Goal: Information Seeking & Learning: Learn about a topic

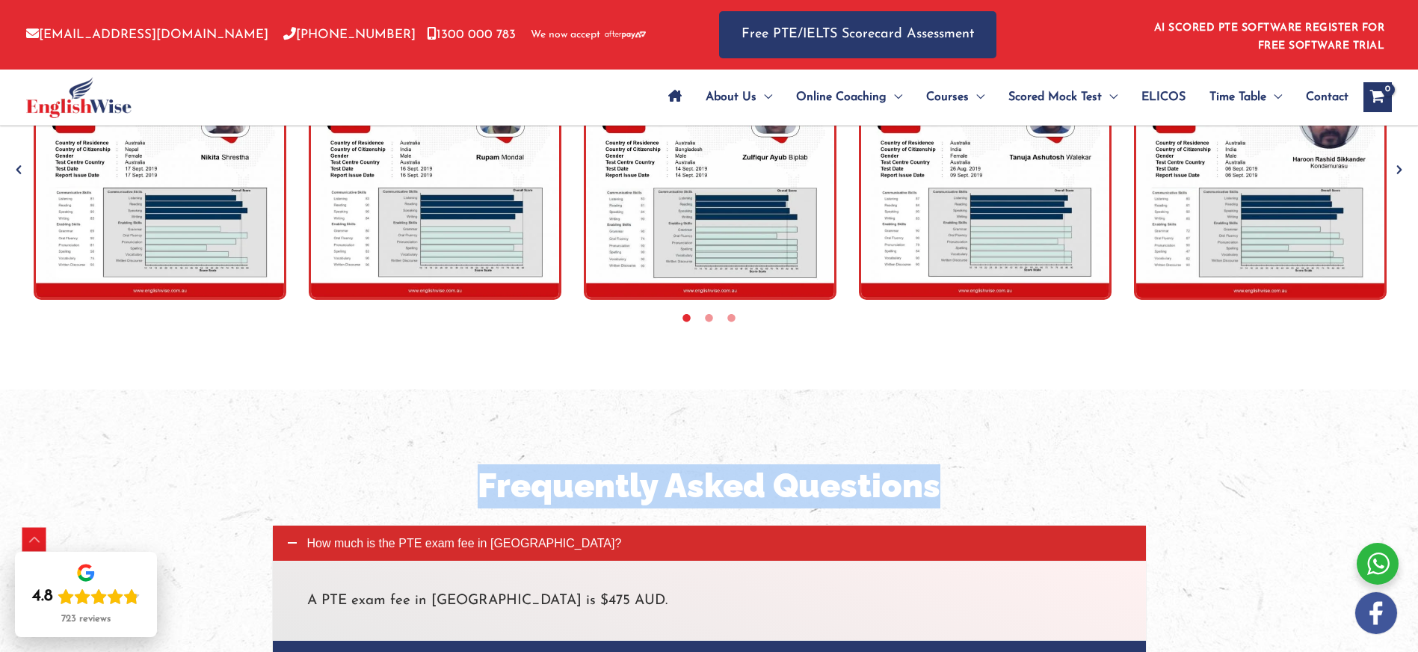
scroll to position [4985, 0]
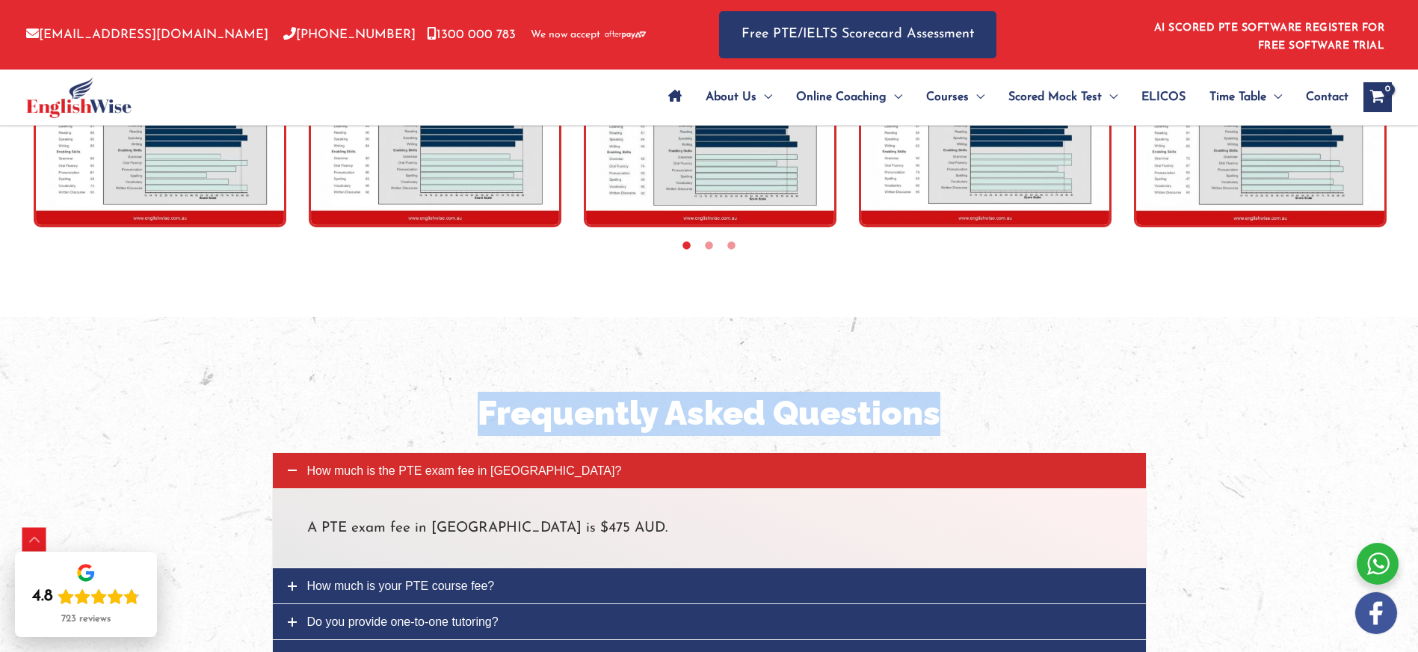
click at [310, 464] on span "How much is the PTE exam fee in [GEOGRAPHIC_DATA]?" at bounding box center [464, 470] width 315 height 13
click at [473, 464] on span "How much is the PTE exam fee in [GEOGRAPHIC_DATA]?" at bounding box center [464, 470] width 315 height 13
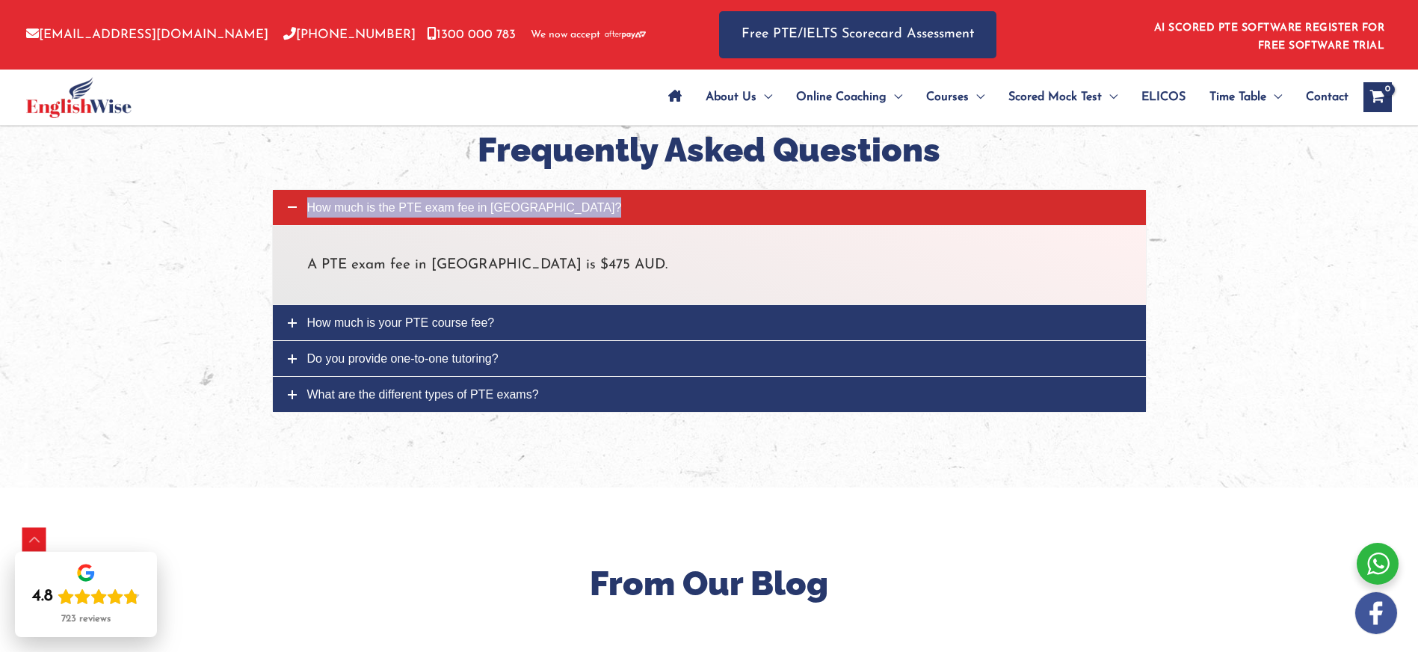
scroll to position [5167, 0]
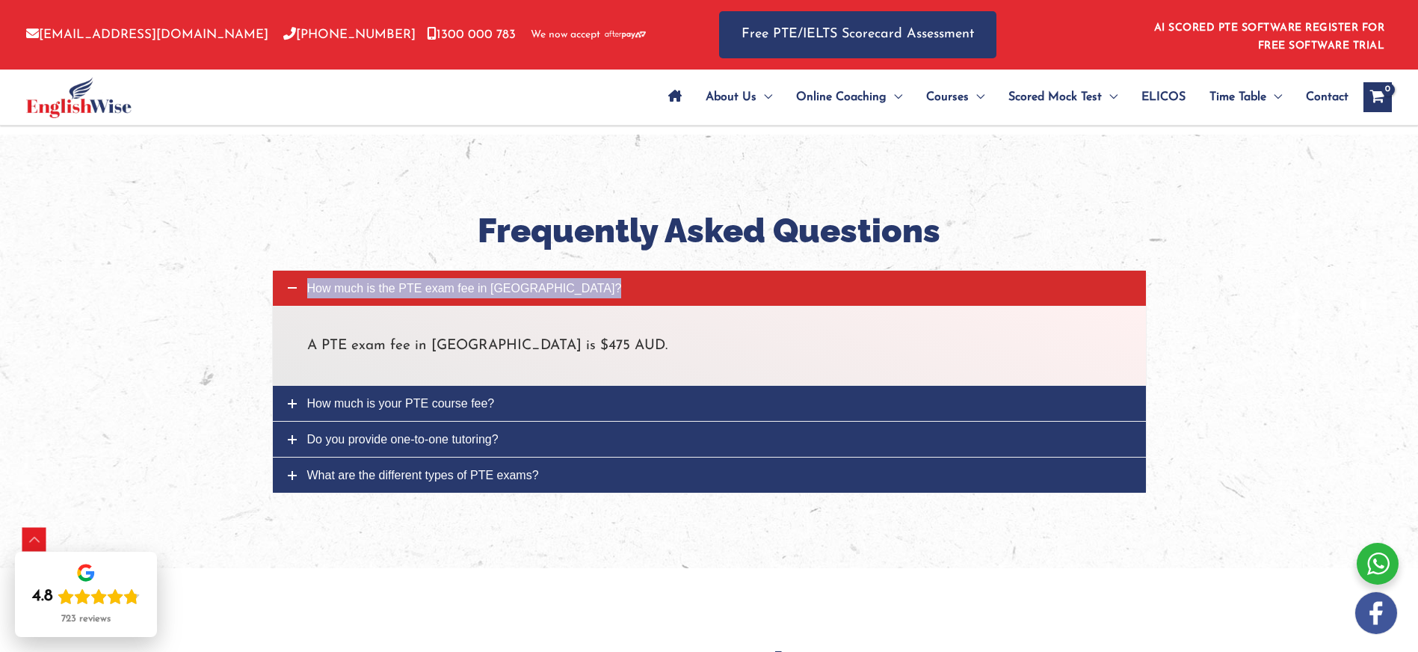
click at [408, 282] on span "How much is the PTE exam fee in [GEOGRAPHIC_DATA]?" at bounding box center [464, 288] width 315 height 13
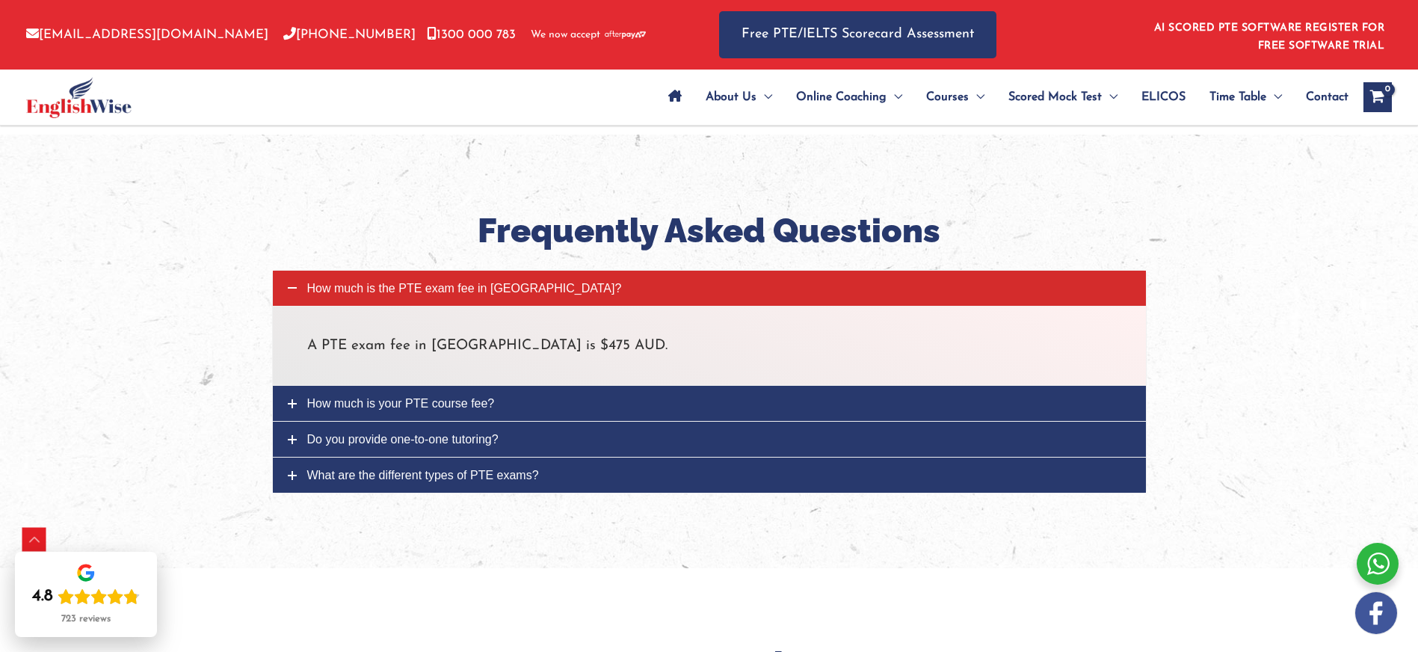
click at [393, 334] on p "A PTE exam fee in [GEOGRAPHIC_DATA] is $475 AUD." at bounding box center [709, 346] width 805 height 25
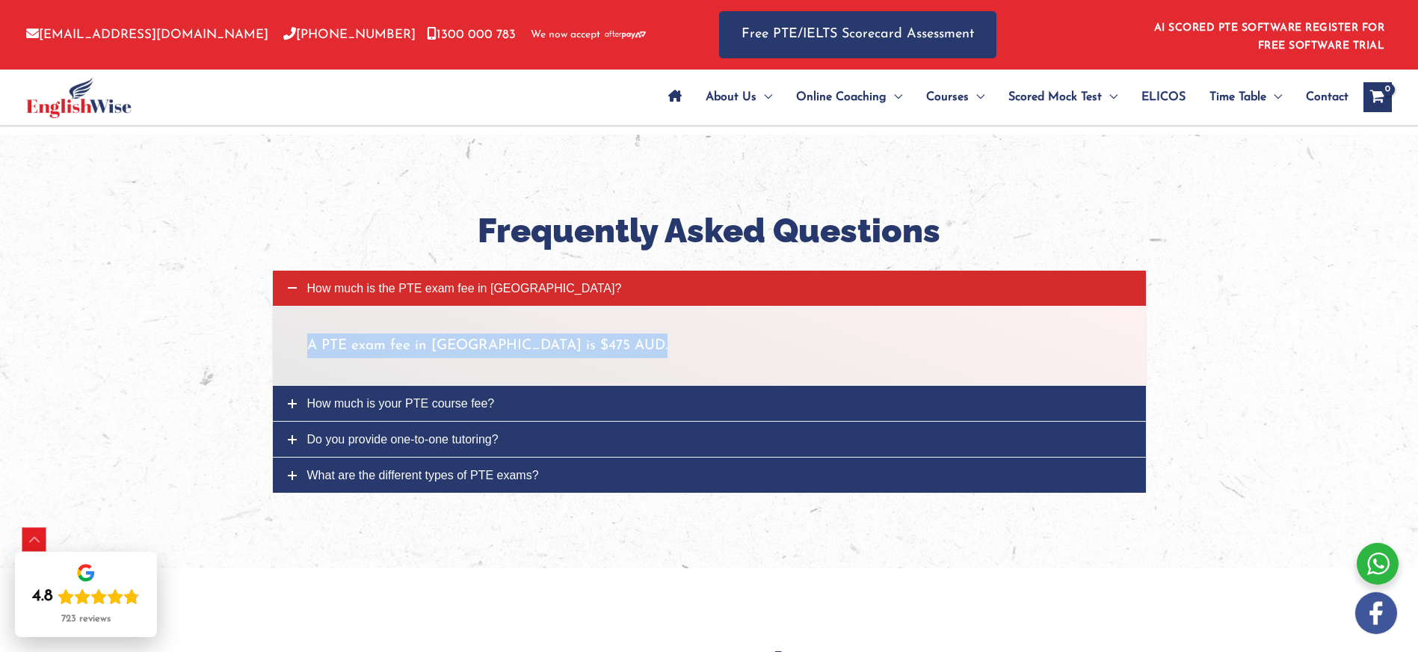
click at [393, 334] on p "A PTE exam fee in [GEOGRAPHIC_DATA] is $475 AUD." at bounding box center [709, 346] width 805 height 25
copy p "A PTE exam fee in [GEOGRAPHIC_DATA] is $475 AUD."
click at [365, 397] on span "How much is your PTE course fee?" at bounding box center [401, 403] width 188 height 13
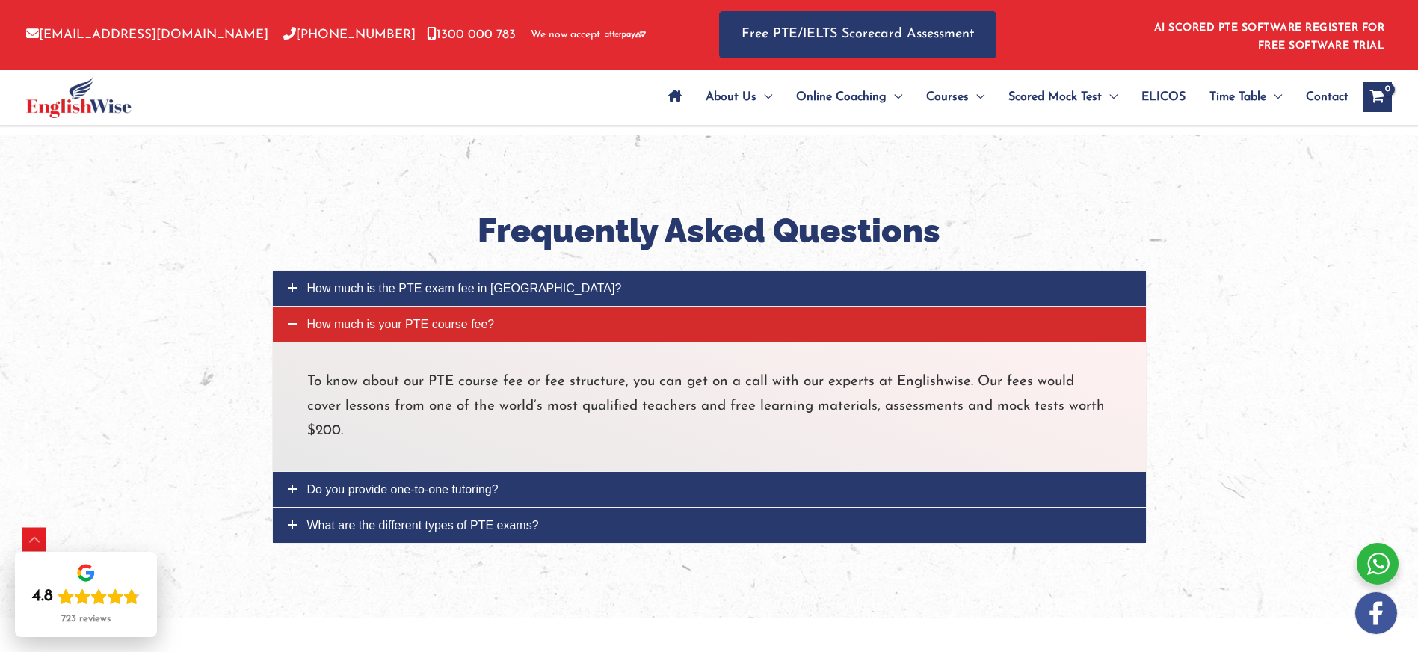
click at [366, 318] on span "How much is your PTE course fee?" at bounding box center [401, 324] width 188 height 13
click at [307, 318] on span "How much is your PTE course fee?" at bounding box center [401, 324] width 188 height 13
click at [524, 307] on link "How much is your PTE course fee?" at bounding box center [709, 324] width 873 height 35
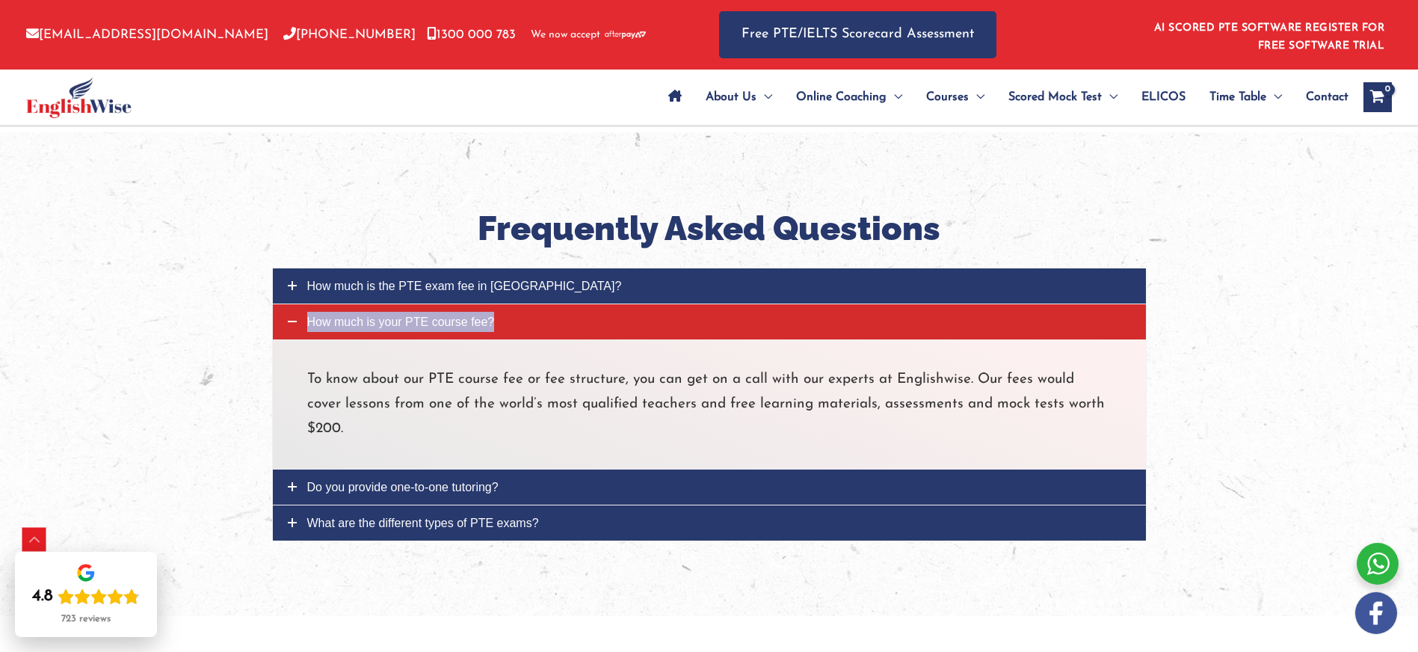
scroll to position [5170, 0]
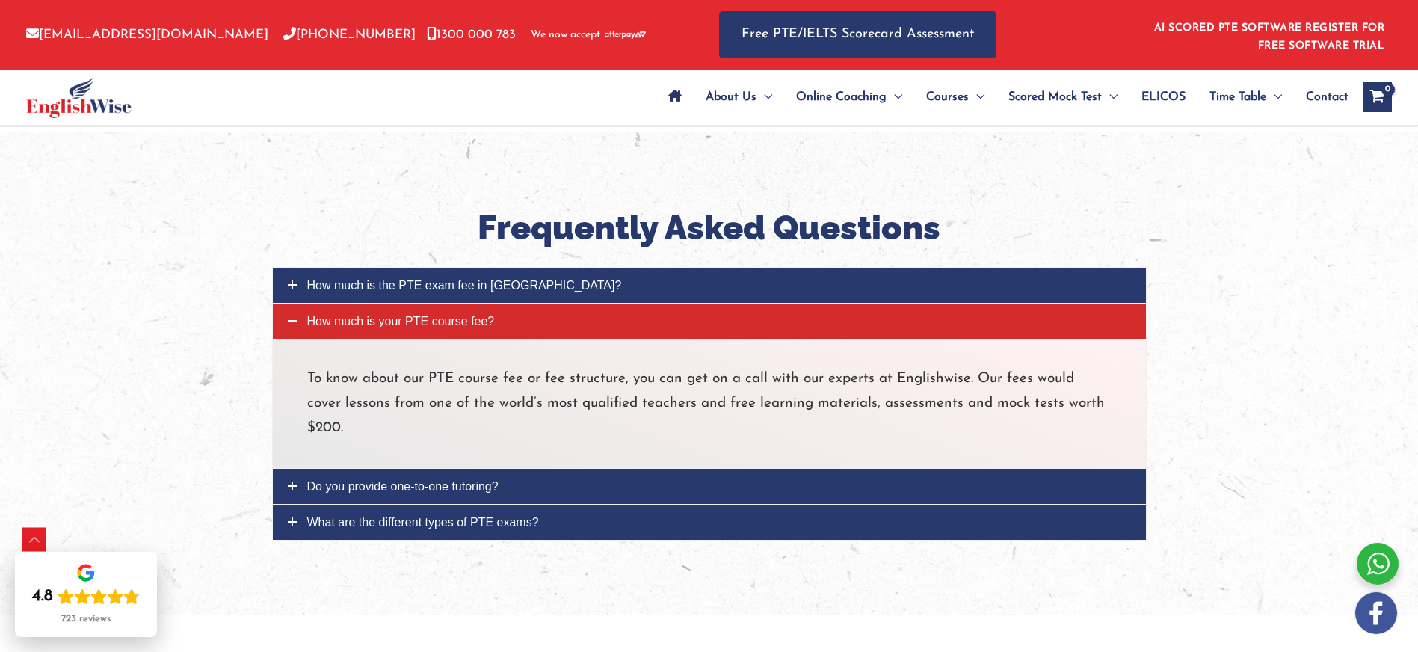
click at [413, 366] on p "To know about our PTE course fee or fee structure, you can get on a call with o…" at bounding box center [709, 403] width 805 height 75
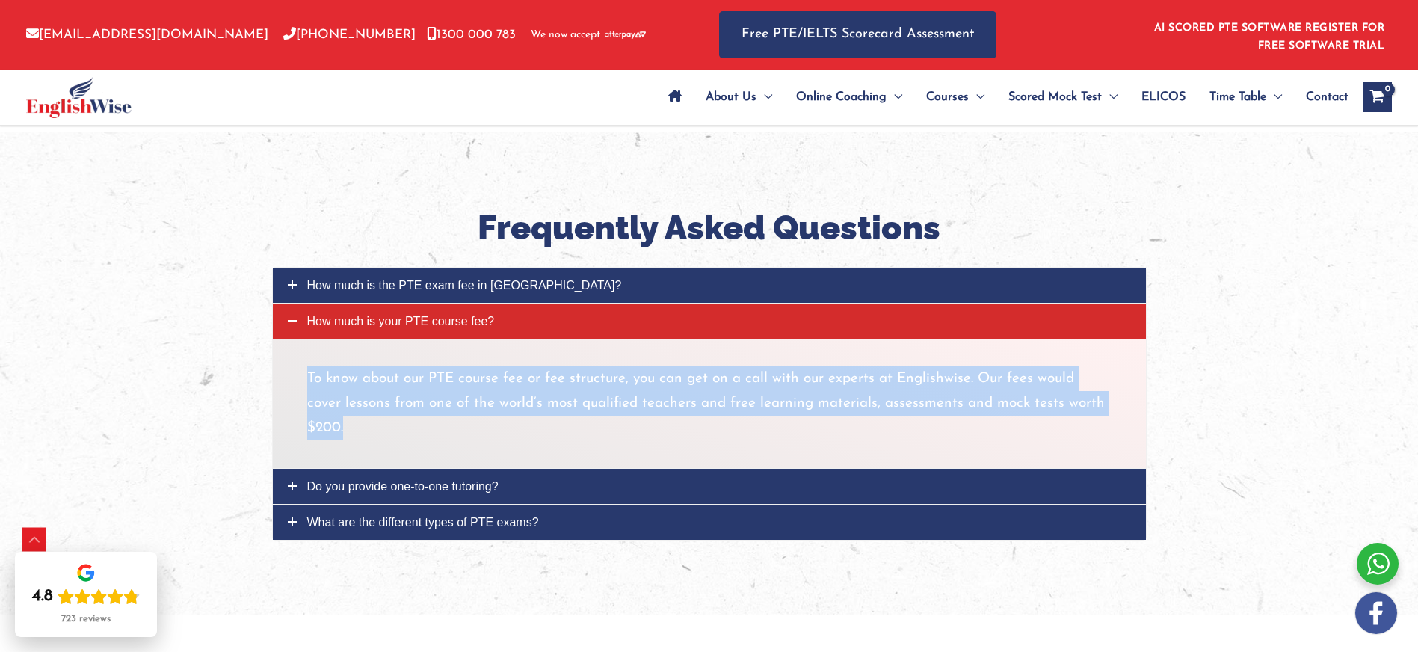
drag, startPoint x: 310, startPoint y: 327, endPoint x: 357, endPoint y: 381, distance: 72.1
click at [357, 382] on p "To know about our PTE course fee or fee structure, you can get on a call with o…" at bounding box center [709, 403] width 805 height 75
copy p "To know about our PTE course fee or fee structure, you can get on a call with o…"
click at [435, 480] on span "Do you provide one-to-one tutoring?" at bounding box center [402, 486] width 191 height 13
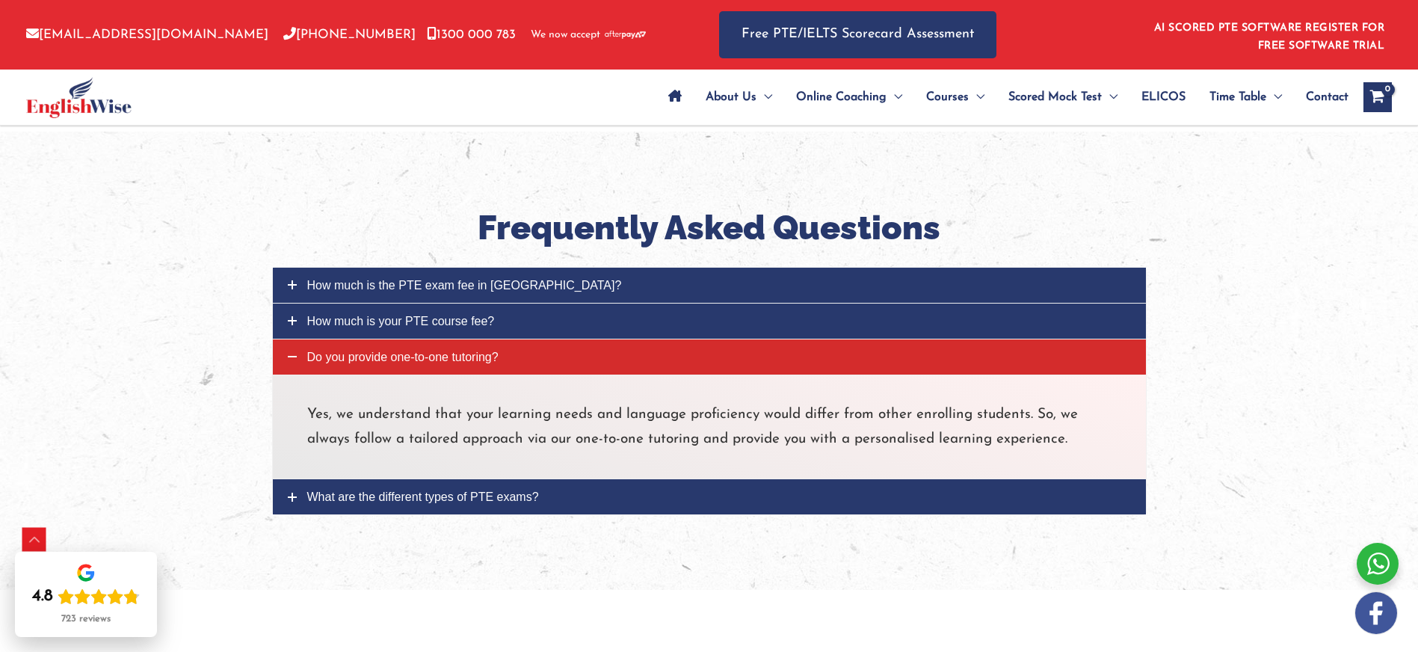
click at [415, 351] on span "Do you provide one-to-one tutoring?" at bounding box center [402, 357] width 191 height 13
click at [416, 351] on span "Do you provide one-to-one tutoring?" at bounding box center [402, 357] width 191 height 13
click at [304, 339] on link "Do you provide one-to-one tutoring?" at bounding box center [709, 356] width 873 height 35
click at [299, 375] on div "Yes, we understand that your learning needs and language proficiency would diff…" at bounding box center [709, 427] width 875 height 105
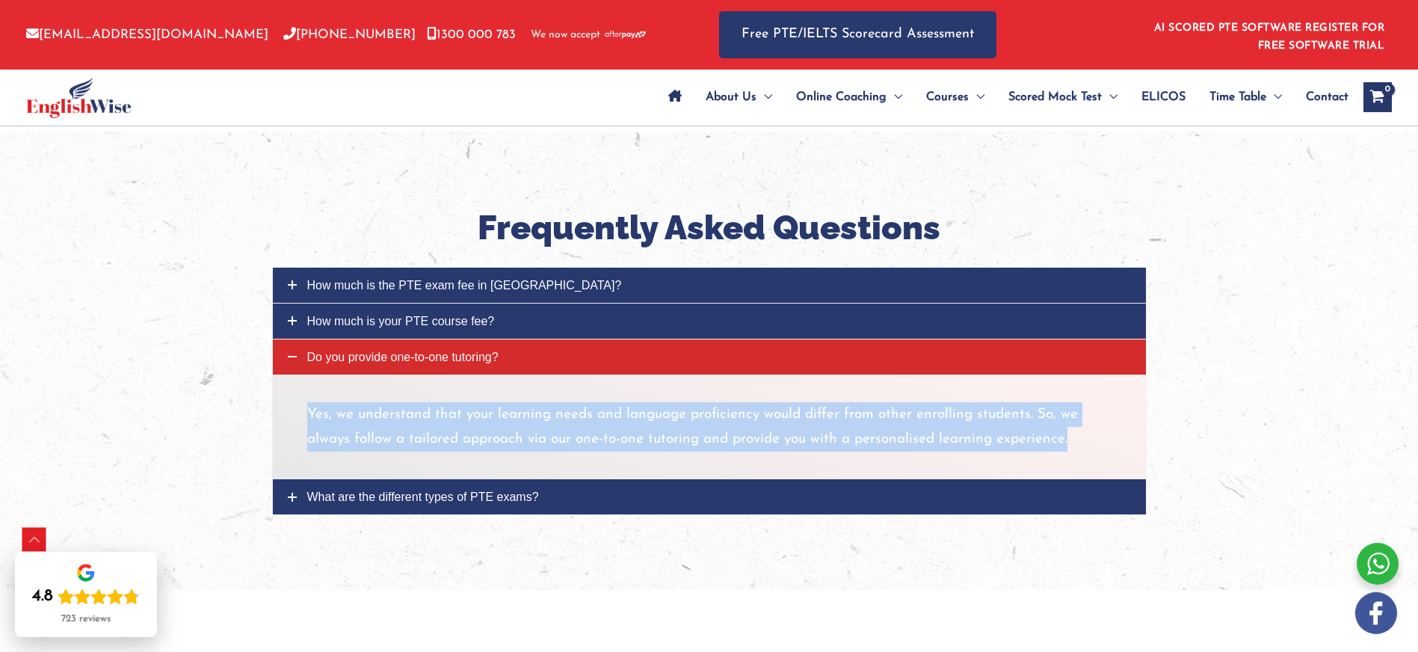
drag, startPoint x: 307, startPoint y: 360, endPoint x: 1075, endPoint y: 387, distance: 769.1
click at [1075, 402] on p "Yes, we understand that your learning needs and language proficiency would diff…" at bounding box center [709, 427] width 805 height 50
copy p "Yes, we understand that your learning needs and language proficiency would diff…"
click at [440, 491] on span "What are the different types of PTE exams?" at bounding box center [423, 497] width 232 height 13
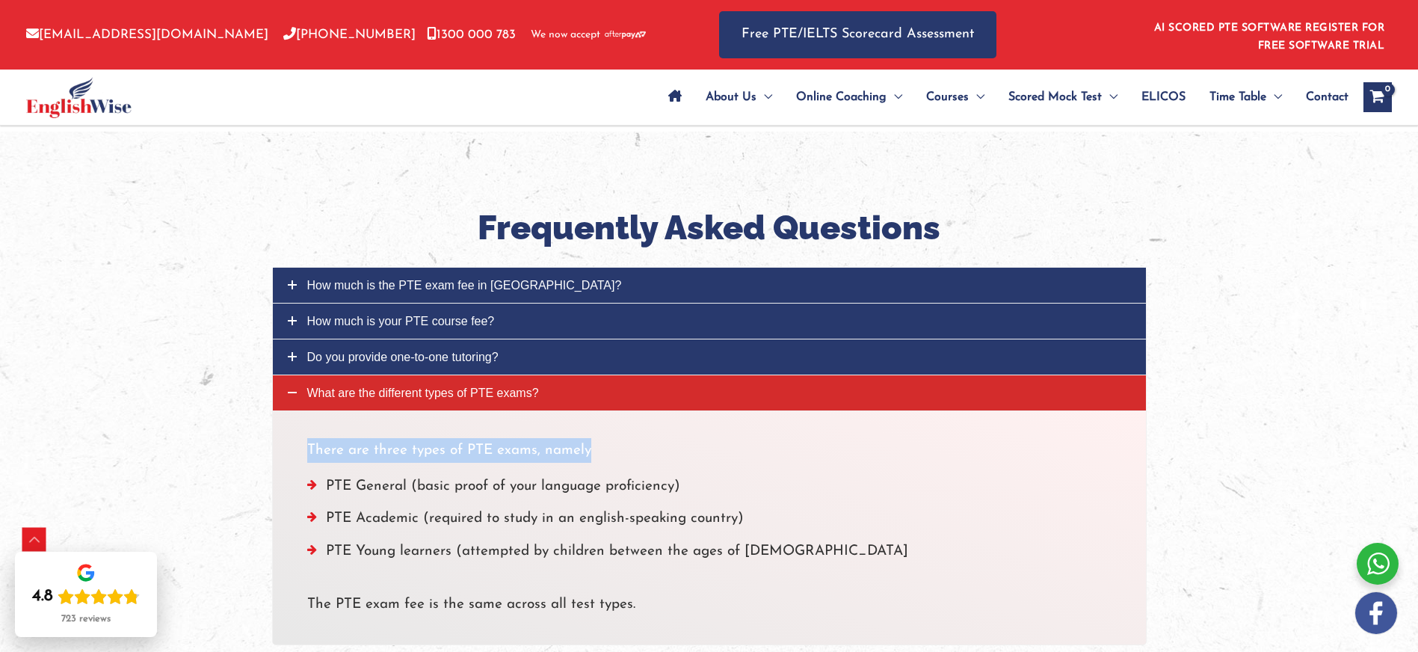
drag, startPoint x: 308, startPoint y: 398, endPoint x: 593, endPoint y: 413, distance: 285.3
click at [606, 438] on p "There are three types of PTE exams, namely" at bounding box center [709, 450] width 805 height 25
copy p "There are three types of PTE exams, namely"
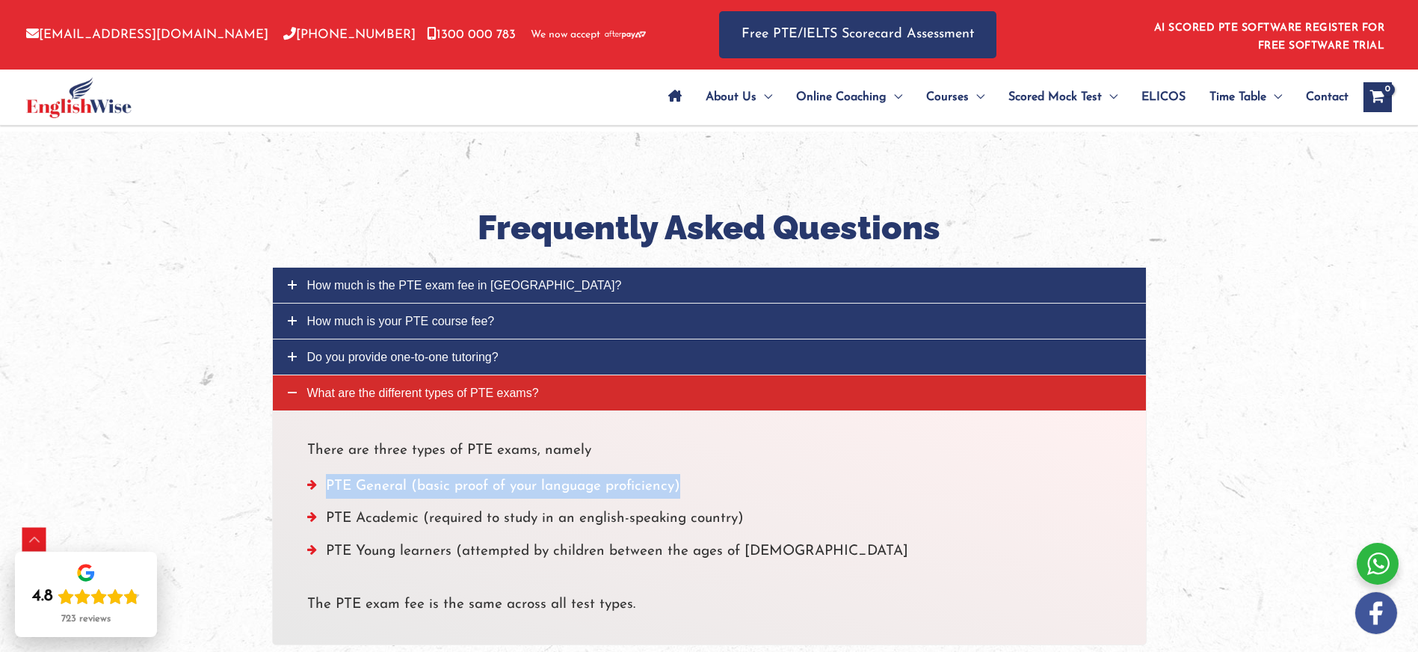
drag, startPoint x: 329, startPoint y: 440, endPoint x: 686, endPoint y: 437, distance: 357.4
click at [686, 474] on li "PTE General (basic proof of your language proficiency)" at bounding box center [709, 490] width 805 height 32
copy li "PTE General (basic proof of your language proficiency)"
click at [330, 506] on li "PTE Academic (required to study in an english-speaking country)" at bounding box center [709, 522] width 805 height 32
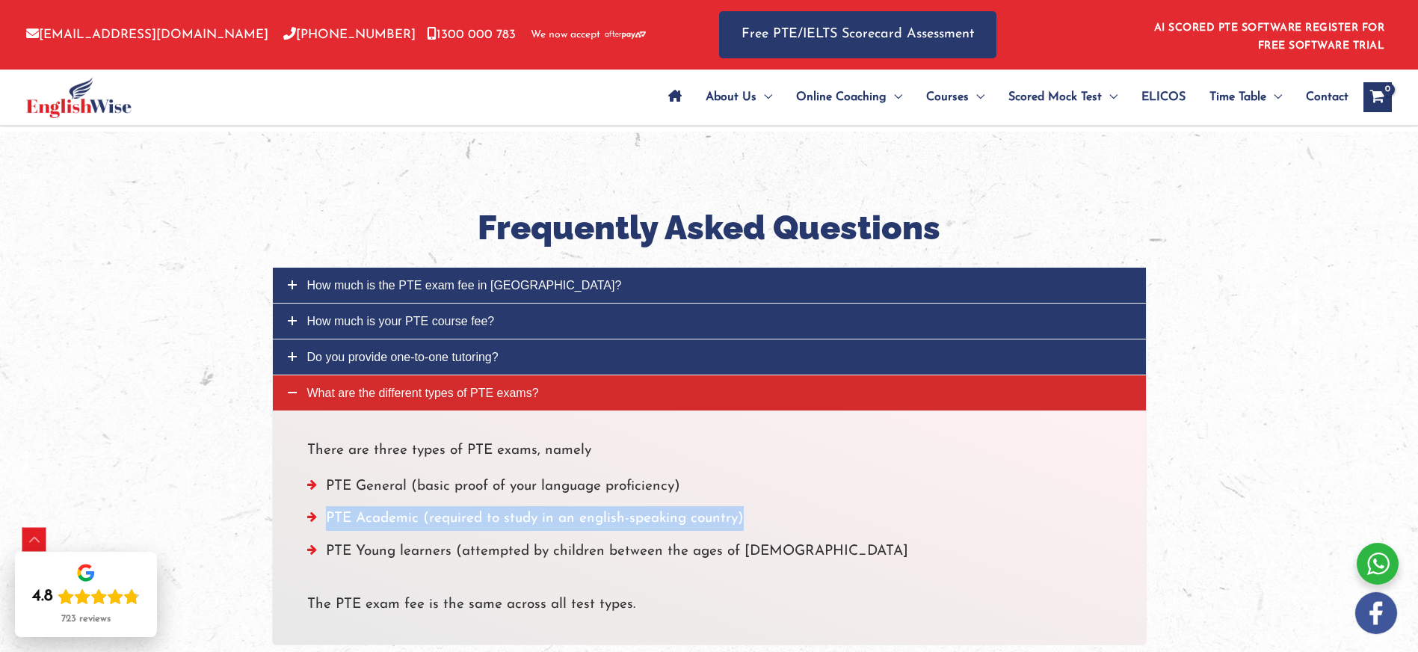
drag, startPoint x: 328, startPoint y: 470, endPoint x: 740, endPoint y: 476, distance: 412.8
click at [743, 506] on li "PTE Academic (required to study in an english-speaking country)" at bounding box center [709, 522] width 805 height 32
copy li "PTE Academic (required to study in an english-speaking country)"
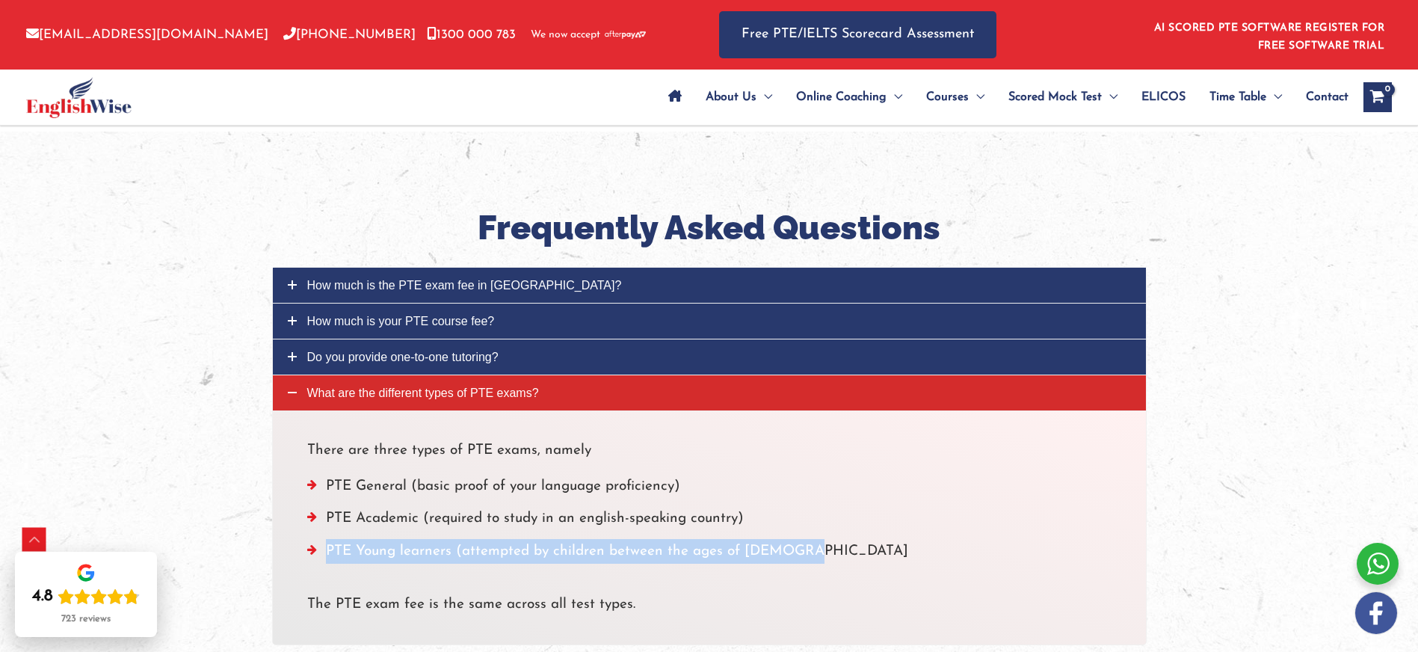
drag, startPoint x: 328, startPoint y: 500, endPoint x: 799, endPoint y: 502, distance: 471.1
click at [799, 539] on li "PTE Young learners (attempted by children between the ages of [DEMOGRAPHIC_DATA]" at bounding box center [709, 555] width 805 height 32
copy li "PTE Young learners (attempted by children between the ages of [DEMOGRAPHIC_DATA]"
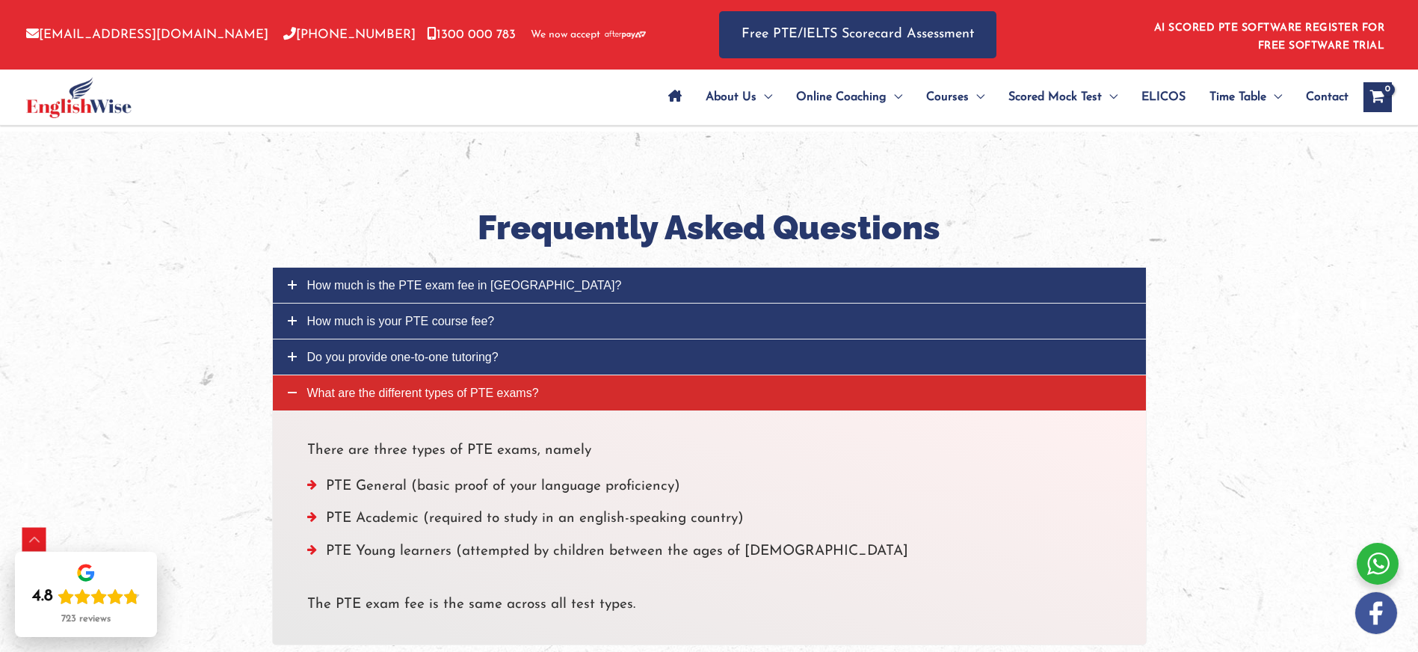
click at [300, 562] on div "There are three types of PTE exams, namely PTE General (basic proof of your lan…" at bounding box center [709, 528] width 875 height 235
drag, startPoint x: 331, startPoint y: 555, endPoint x: 633, endPoint y: 555, distance: 302.8
click at [633, 592] on p "The PTE exam fee is the same across all test types." at bounding box center [709, 604] width 805 height 25
copy p "The PTE exam fee is the same across all test types."
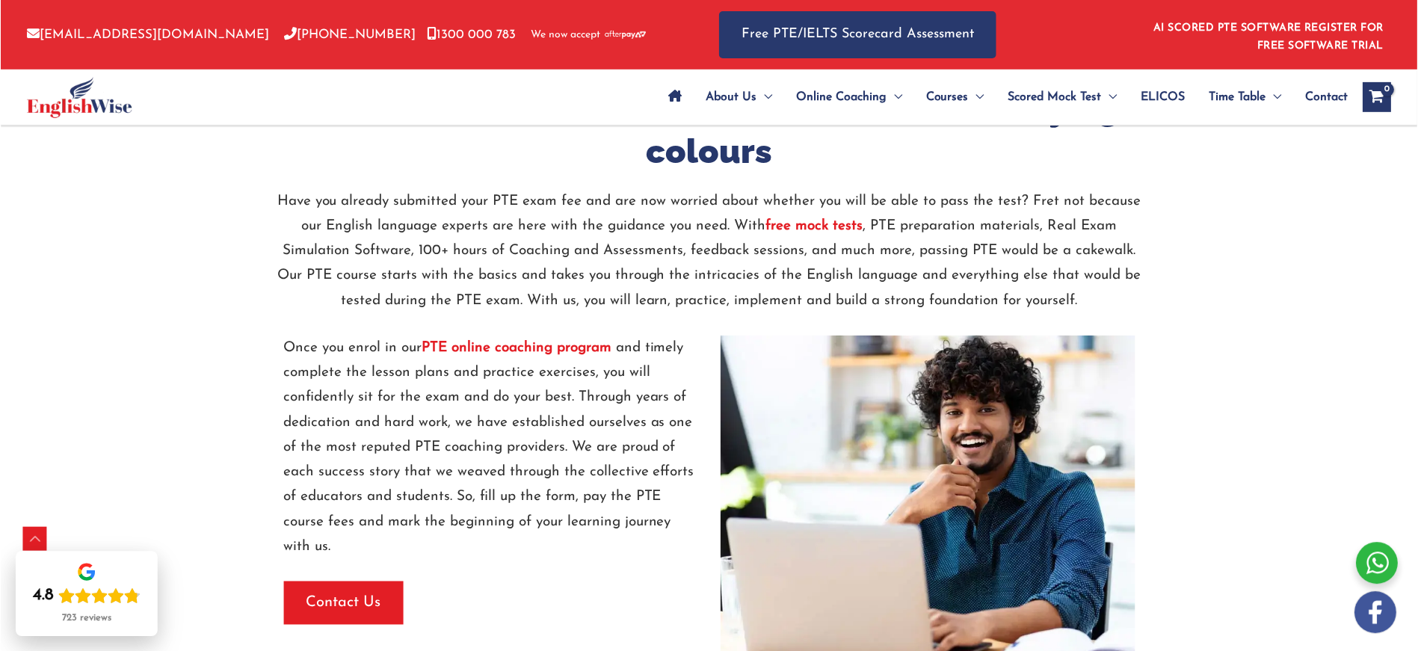
scroll to position [1733, 0]
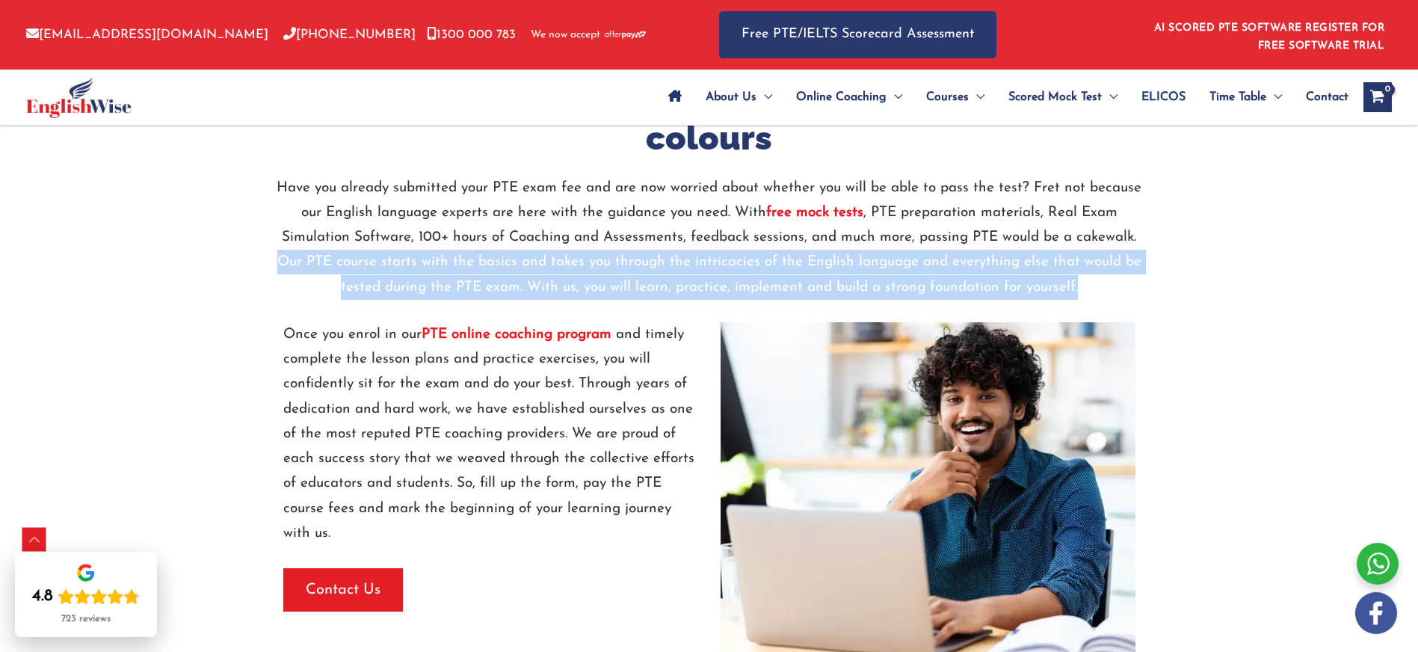
drag, startPoint x: 283, startPoint y: 262, endPoint x: 1111, endPoint y: 282, distance: 828.8
click at [1111, 282] on p "Have you already submitted your PTE exam fee and are now worried about whether …" at bounding box center [709, 238] width 875 height 124
copy p "Our PTE course starts with the basics and takes you through the intricacies of …"
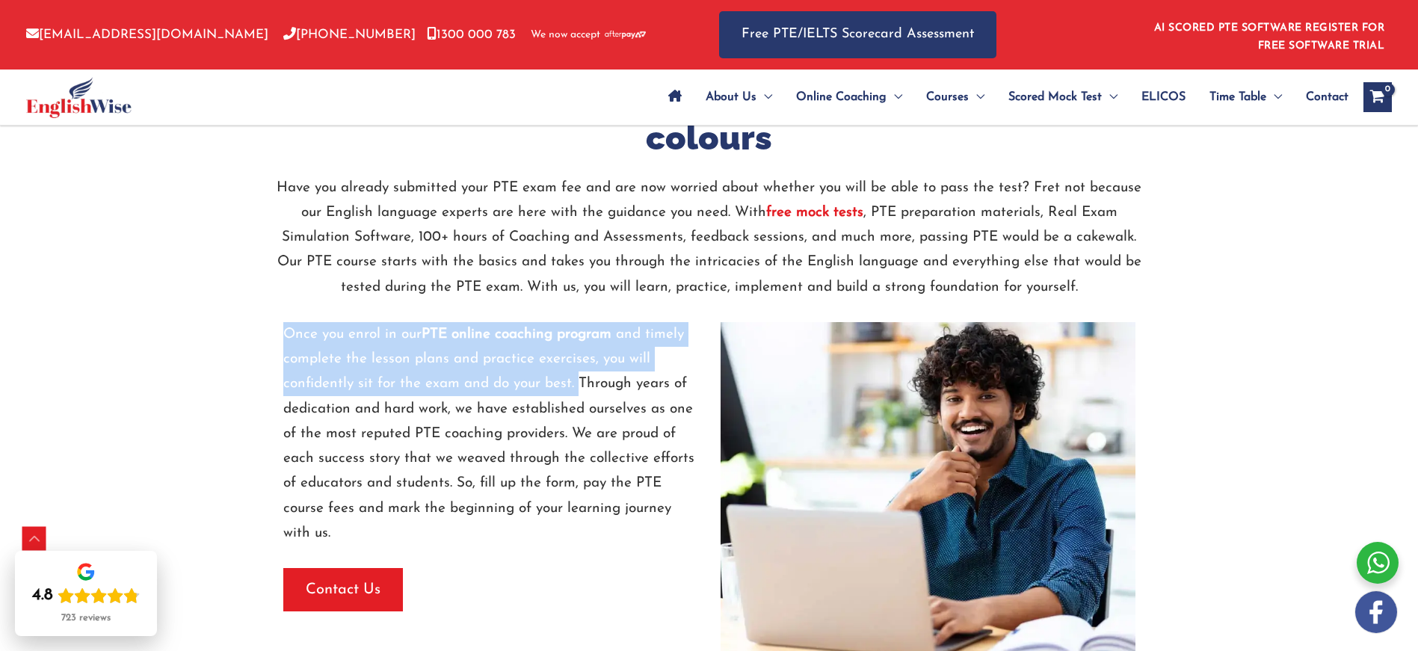
drag, startPoint x: 283, startPoint y: 334, endPoint x: 577, endPoint y: 381, distance: 297.7
click at [577, 381] on p "Once you enrol in our PTE online coaching program and timely complete the lesso…" at bounding box center [490, 434] width 415 height 224
copy p "Once you enrol in our PTE online coaching program and timely complete the lesso…"
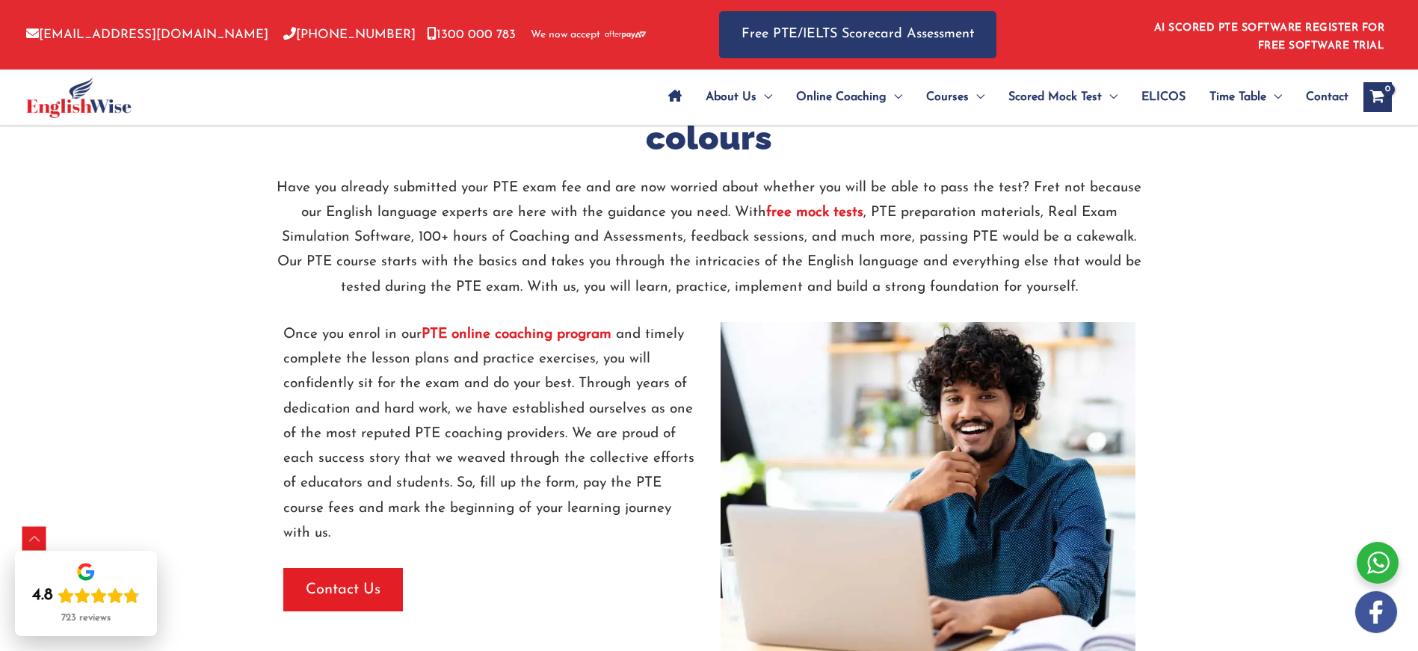
drag, startPoint x: 295, startPoint y: 364, endPoint x: 324, endPoint y: 361, distance: 29.3
click at [295, 364] on p "Once you enrol in our PTE online coaching program and timely complete the lesso…" at bounding box center [490, 434] width 415 height 224
click at [511, 334] on strong "PTE online coaching program" at bounding box center [517, 335] width 190 height 14
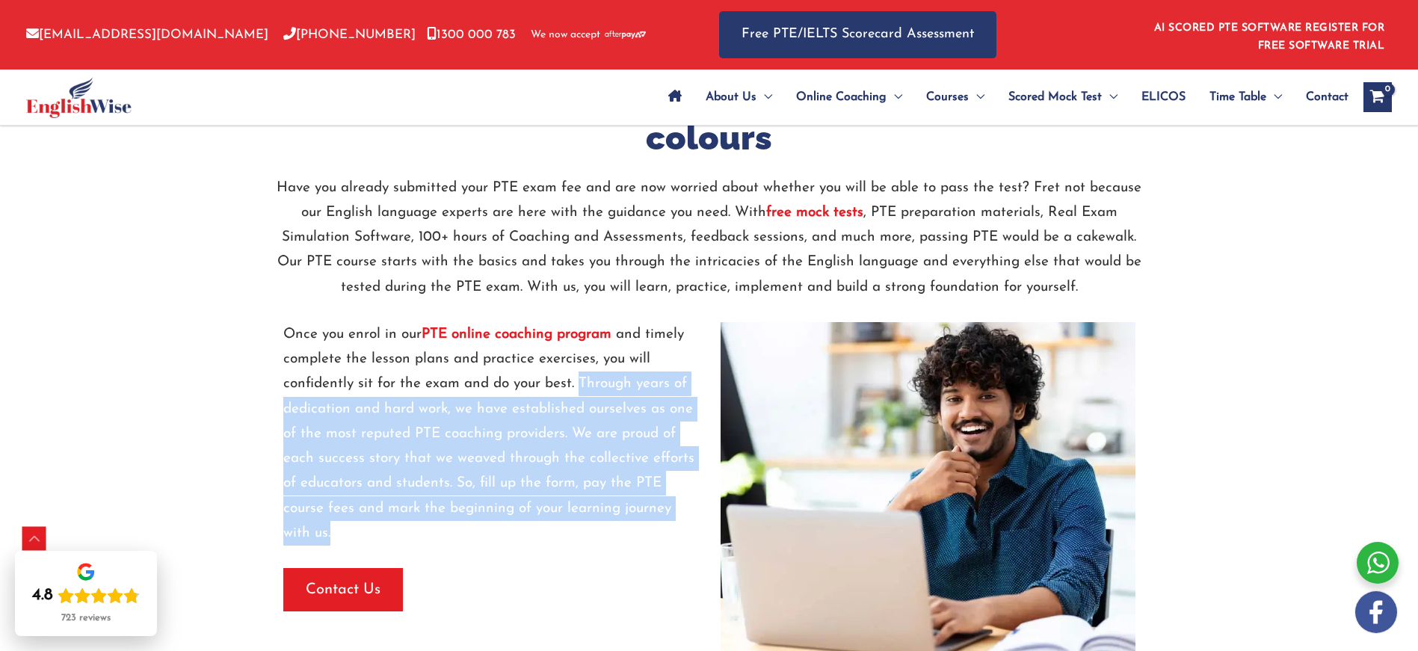
drag, startPoint x: 578, startPoint y: 383, endPoint x: 574, endPoint y: 546, distance: 163.1
click at [574, 546] on div "Once you enrol in our PTE online coaching program and timely complete the lesso…" at bounding box center [490, 466] width 415 height 289
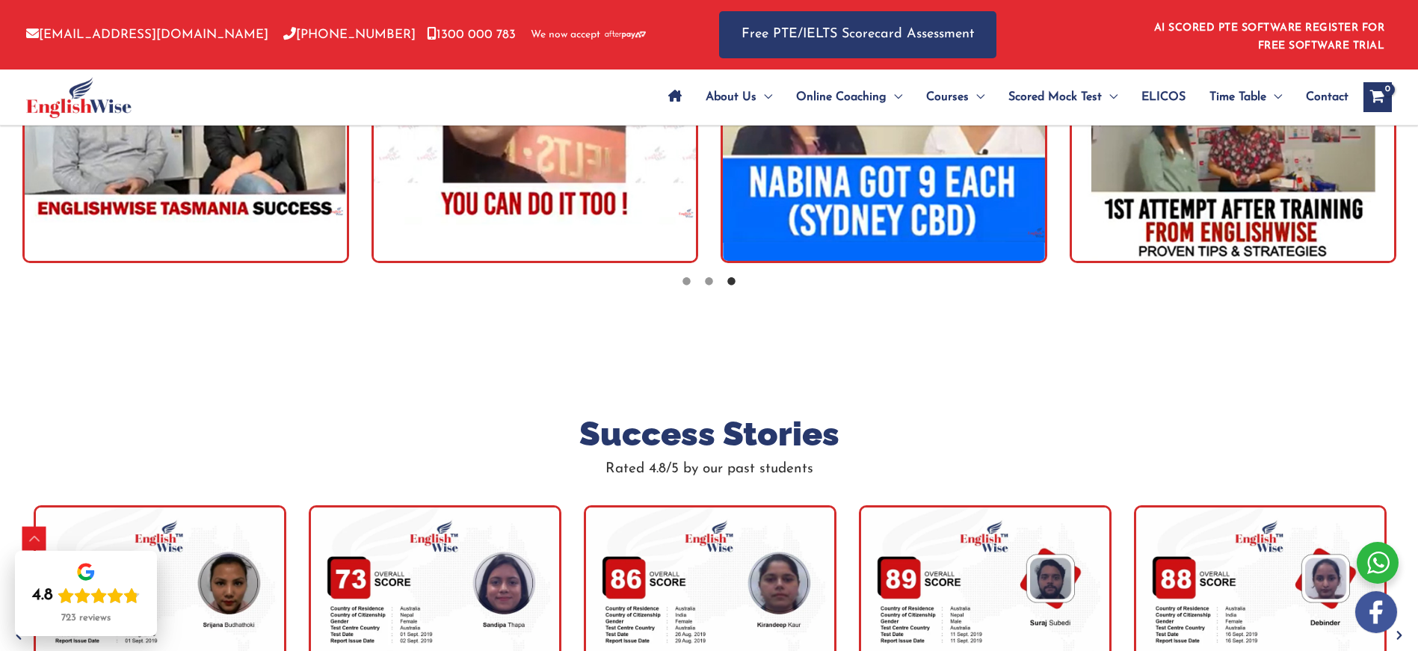
scroll to position [4620, 0]
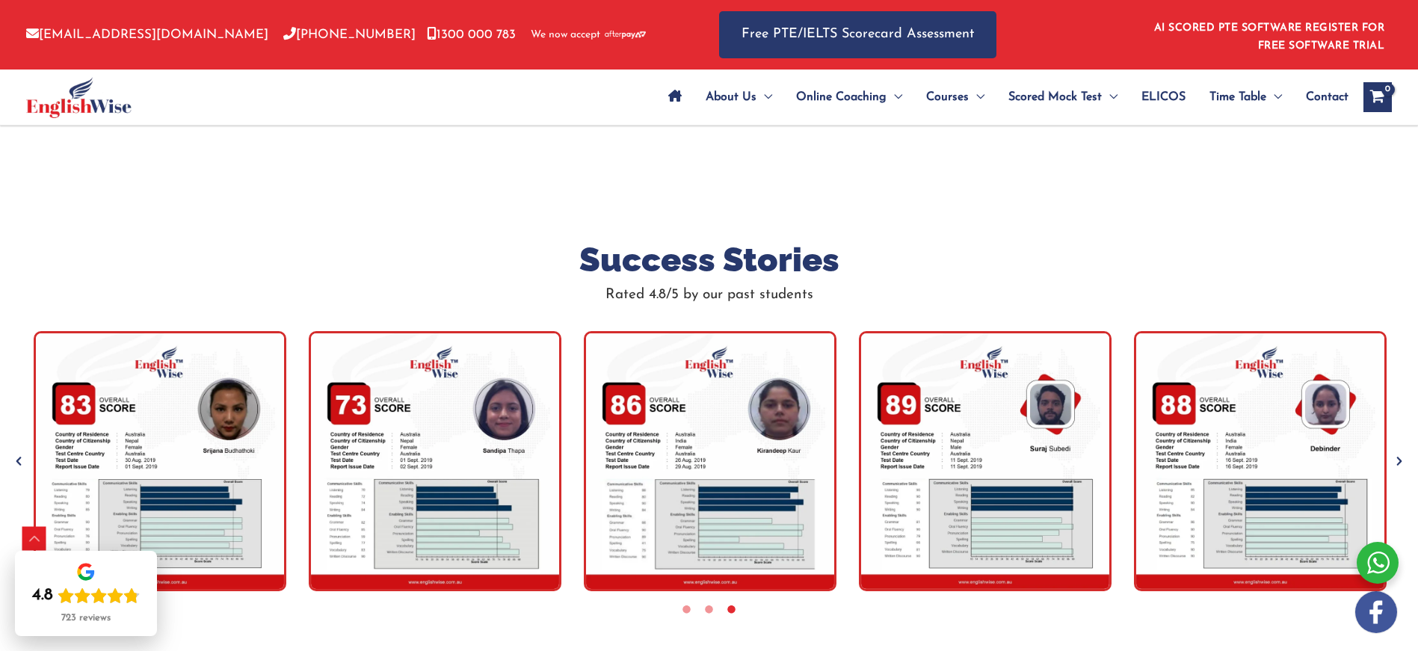
click at [1398, 454] on icon "Next" at bounding box center [1399, 461] width 15 height 15
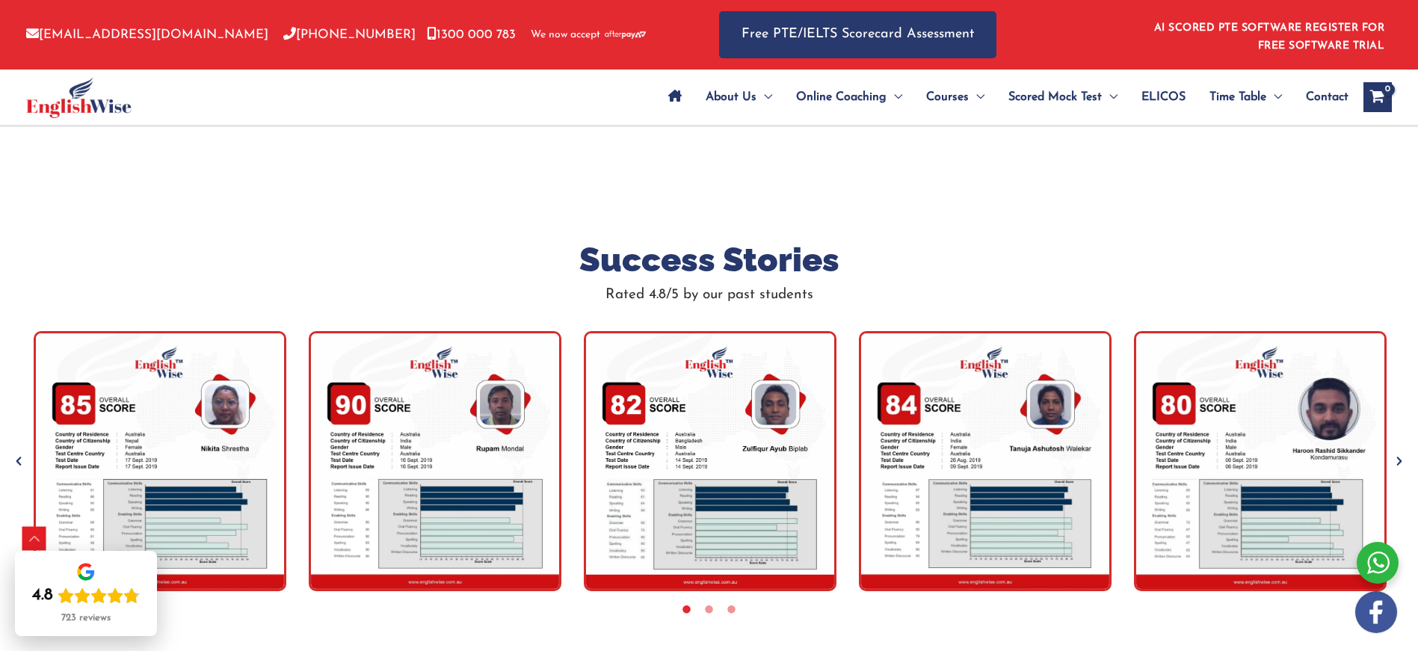
click at [1398, 454] on icon "Next" at bounding box center [1399, 461] width 15 height 15
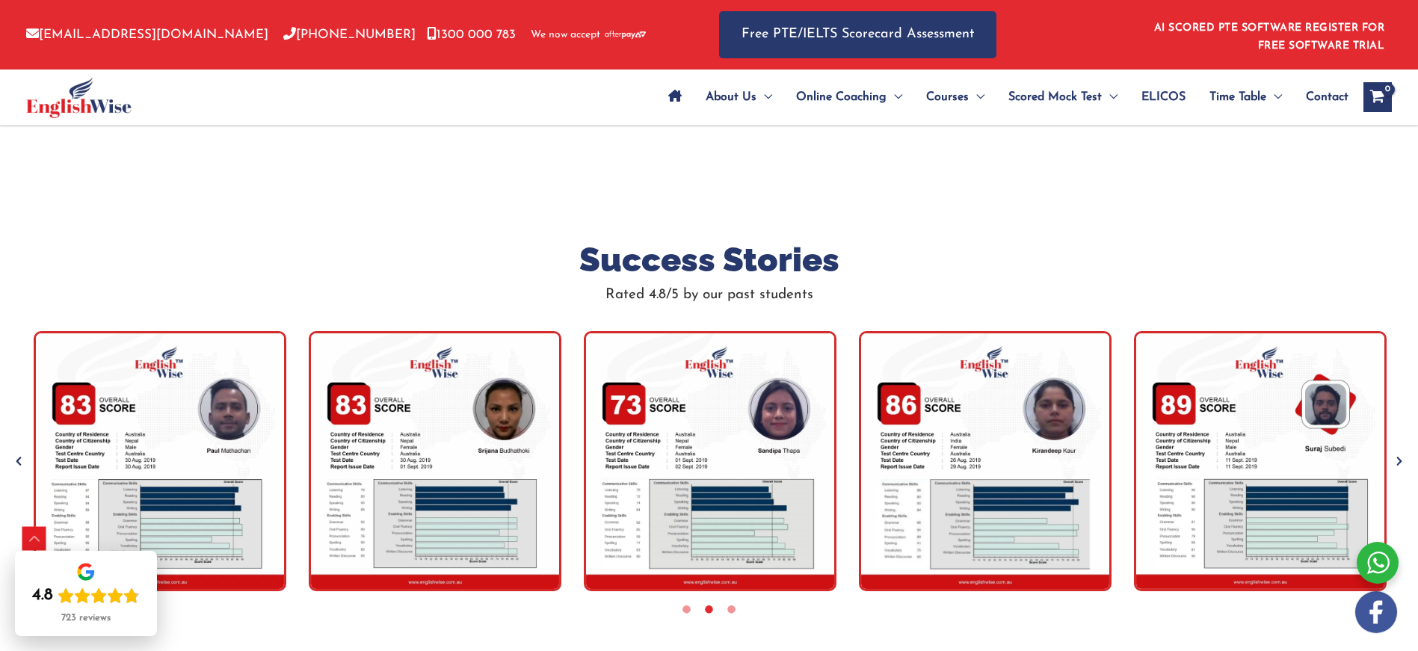
click at [1397, 454] on icon "Next" at bounding box center [1399, 461] width 15 height 15
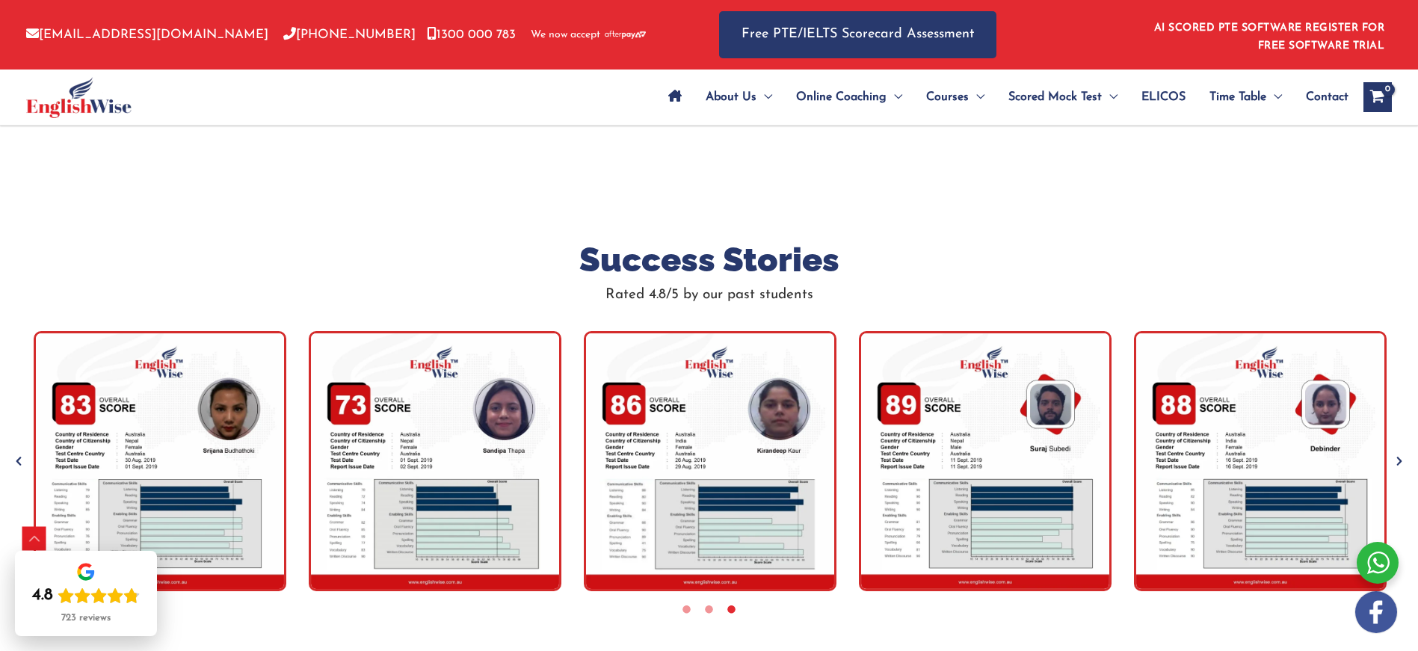
click at [1401, 454] on icon "Next" at bounding box center [1399, 461] width 15 height 15
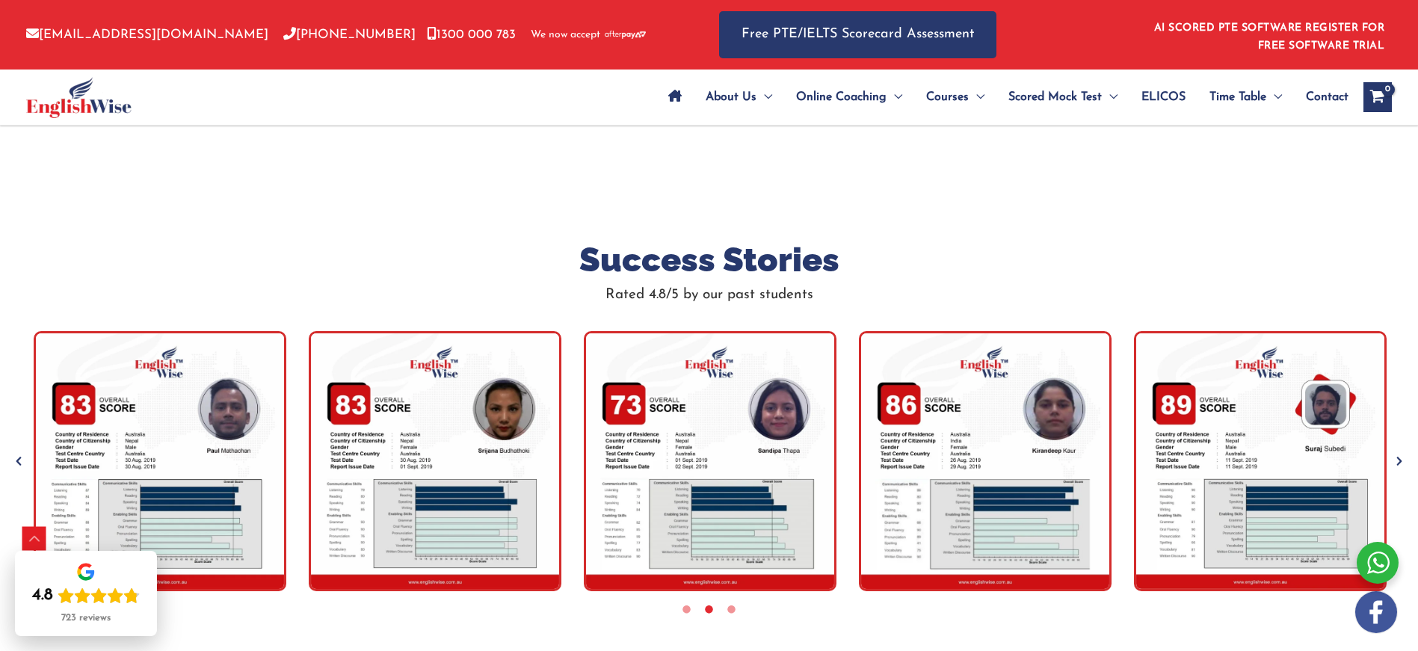
click at [1398, 454] on icon "Next" at bounding box center [1399, 461] width 15 height 15
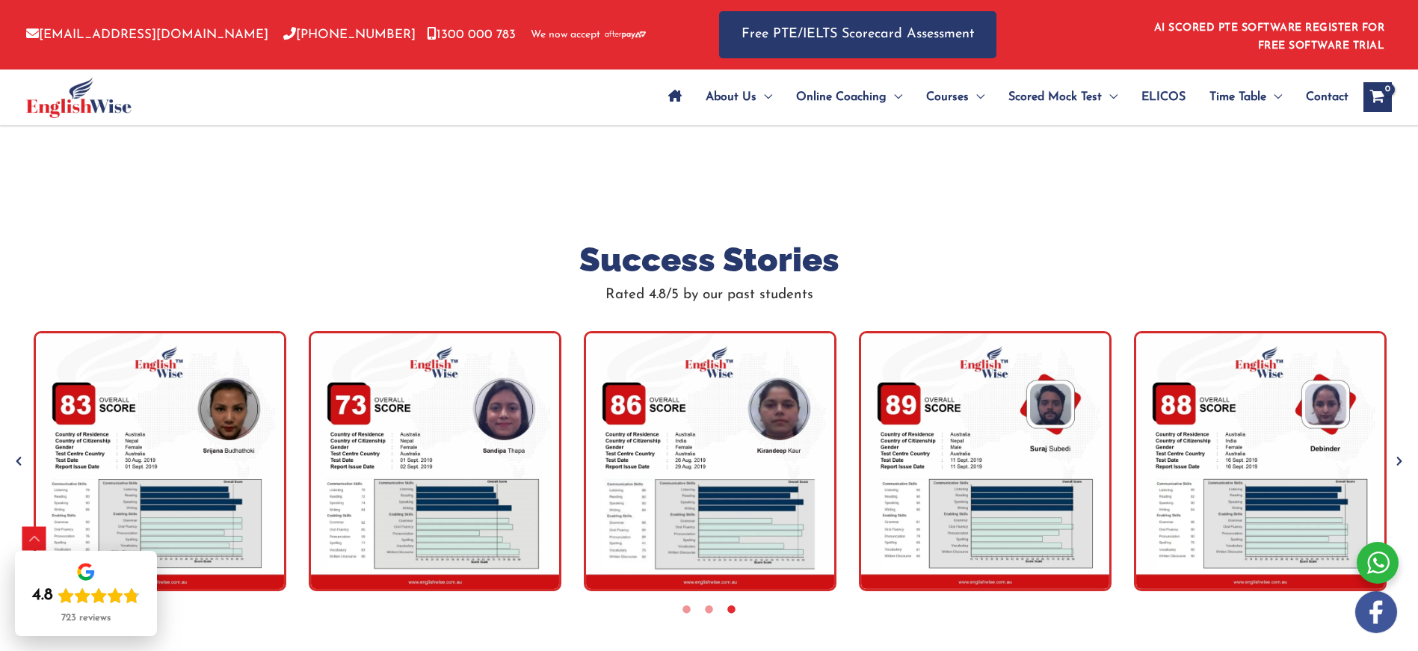
click at [1398, 454] on icon "Next" at bounding box center [1399, 461] width 15 height 15
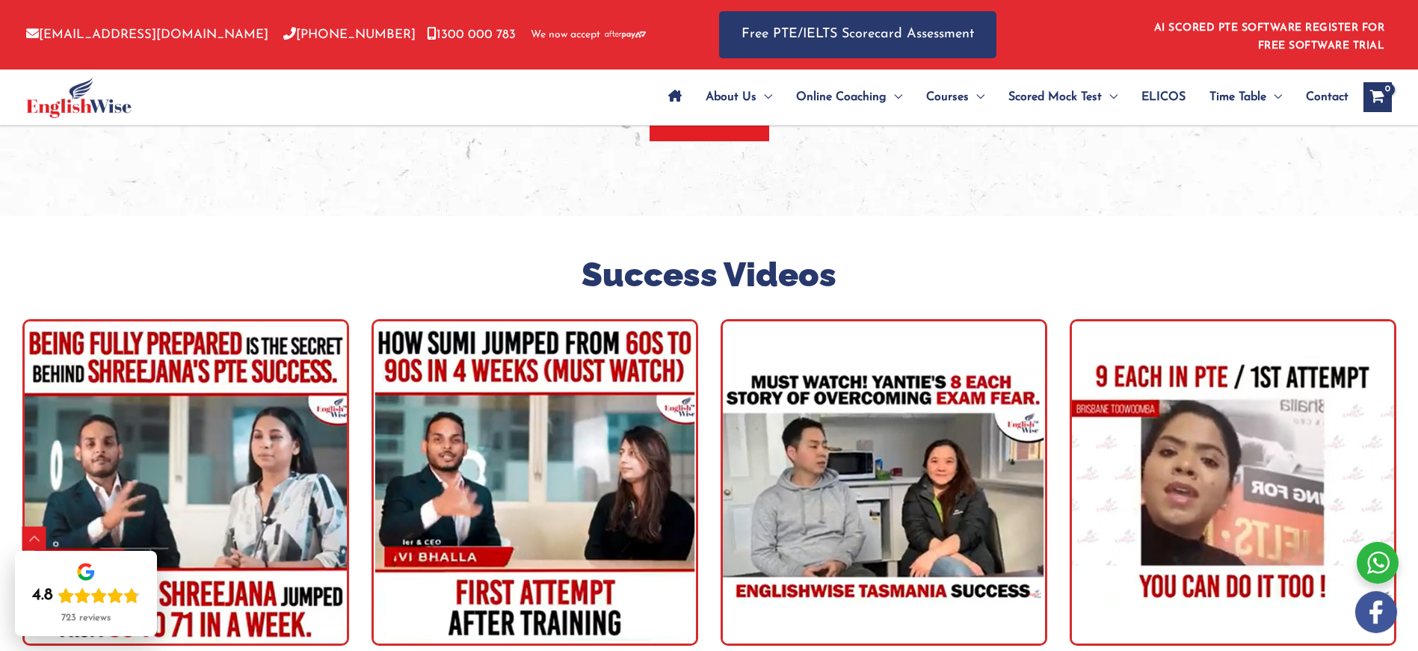
scroll to position [4082, 0]
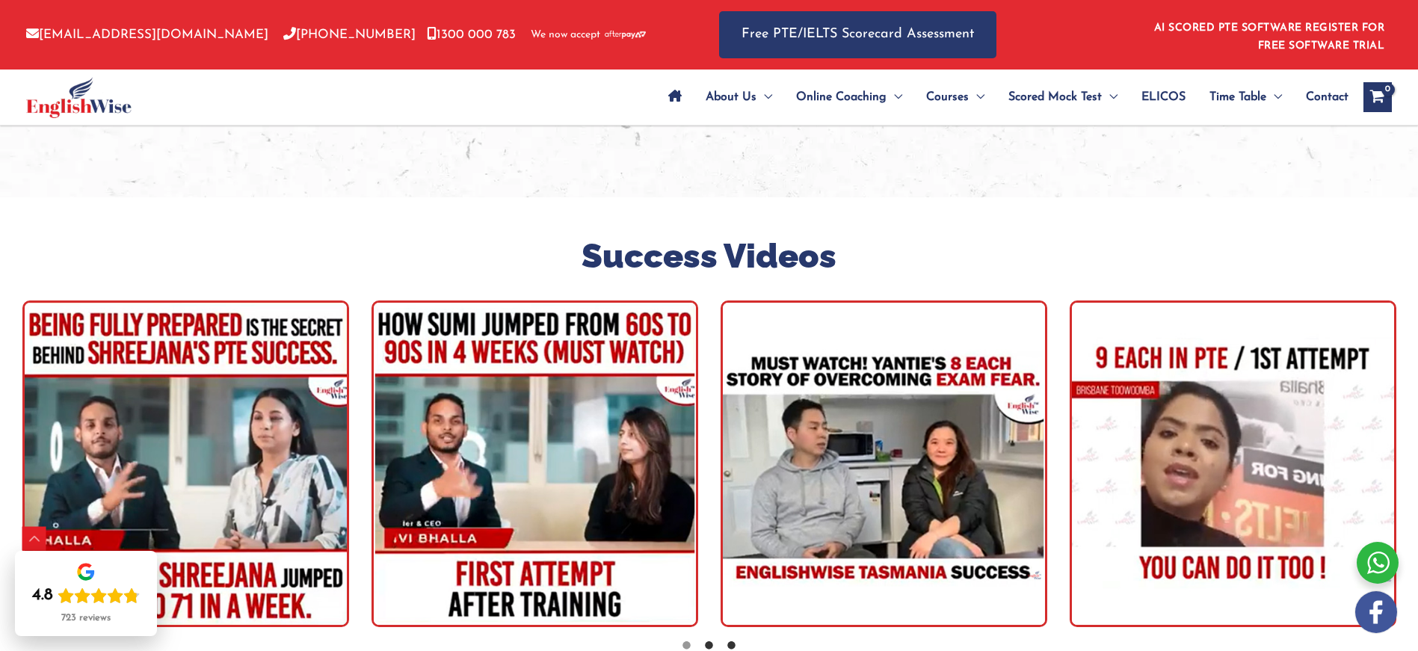
click at [732, 640] on icon at bounding box center [731, 645] width 11 height 11
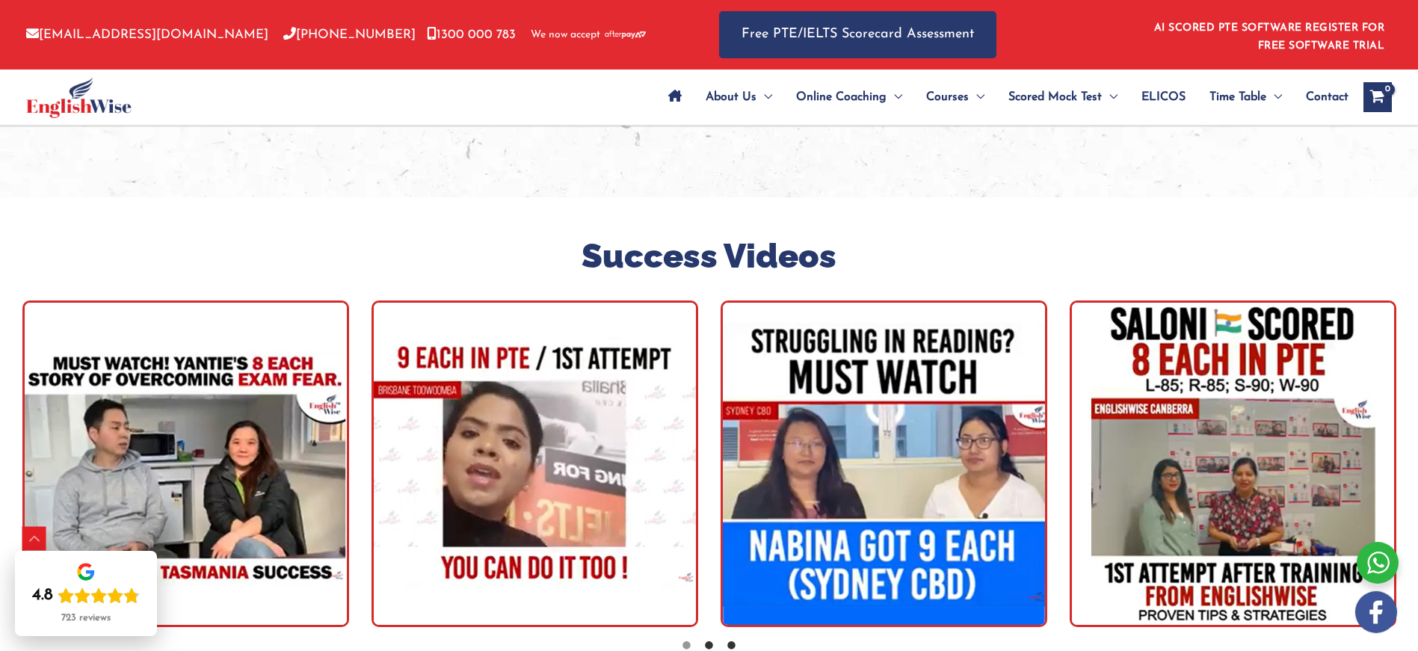
click at [708, 640] on icon at bounding box center [709, 645] width 11 height 11
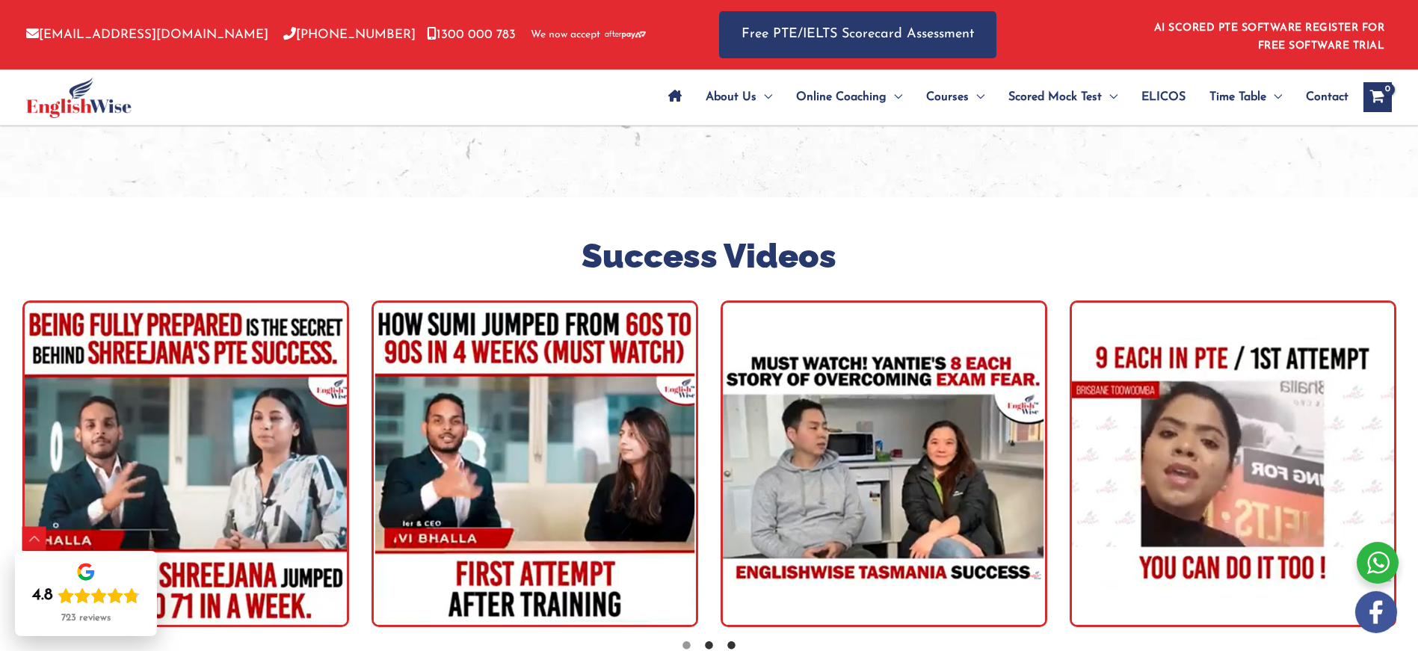
click at [731, 640] on icon at bounding box center [731, 645] width 11 height 11
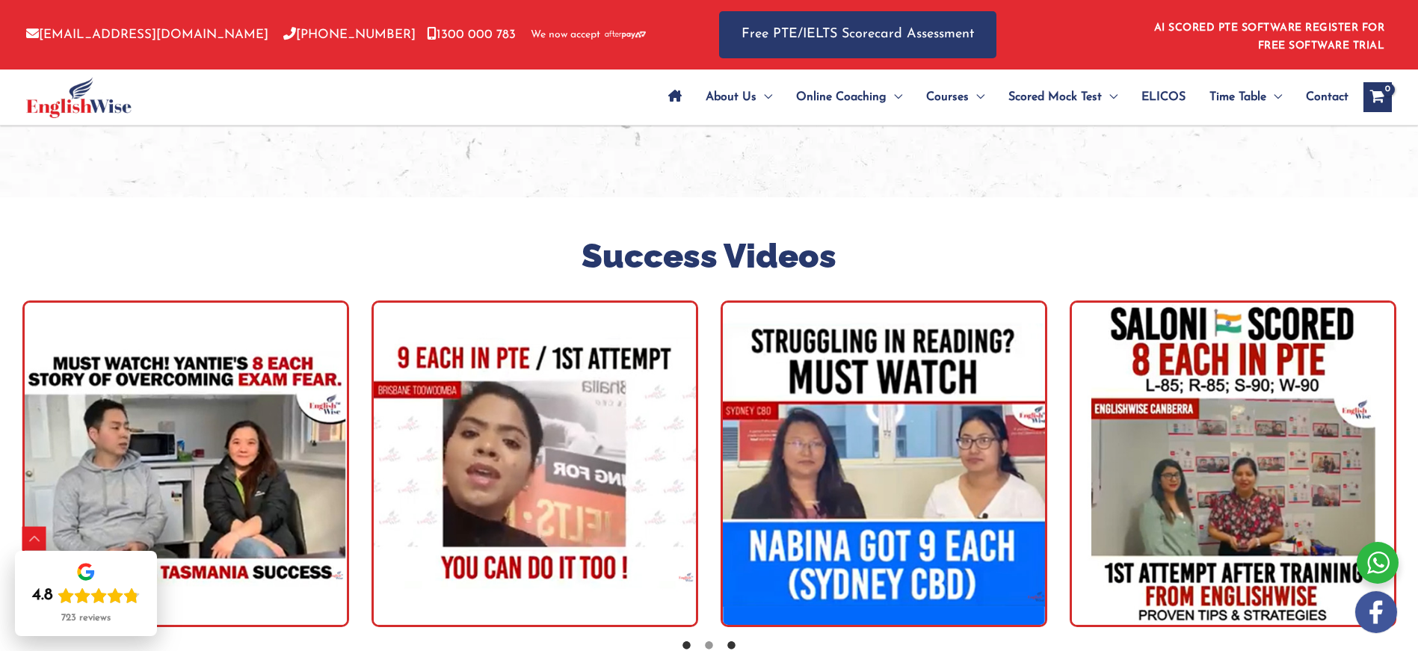
click at [686, 640] on icon at bounding box center [686, 645] width 11 height 11
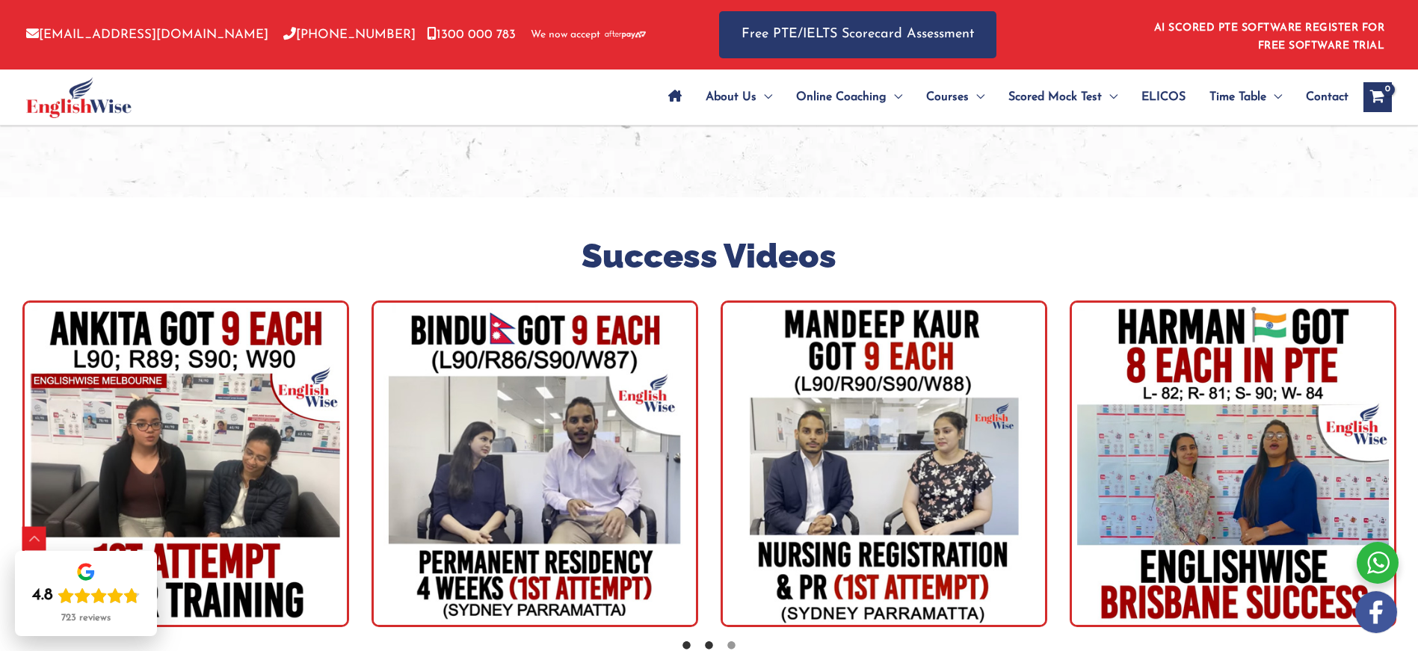
click at [709, 640] on icon at bounding box center [709, 645] width 11 height 11
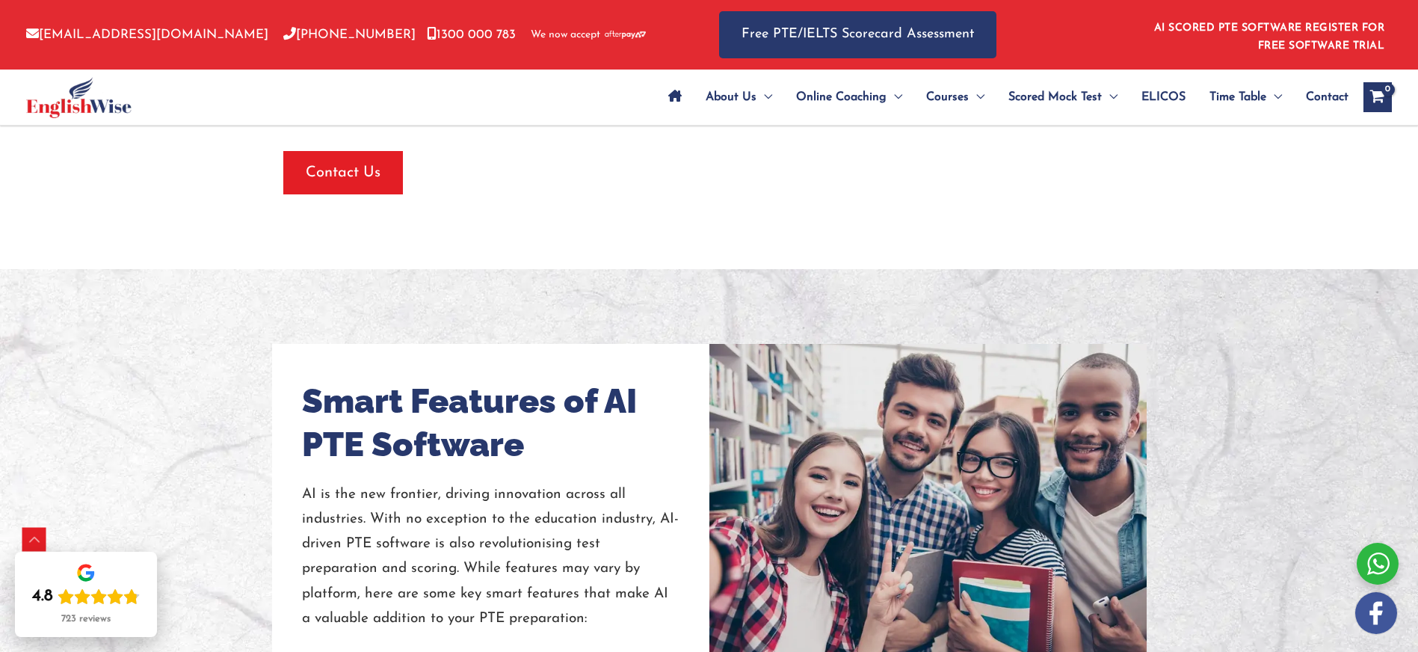
scroll to position [814, 0]
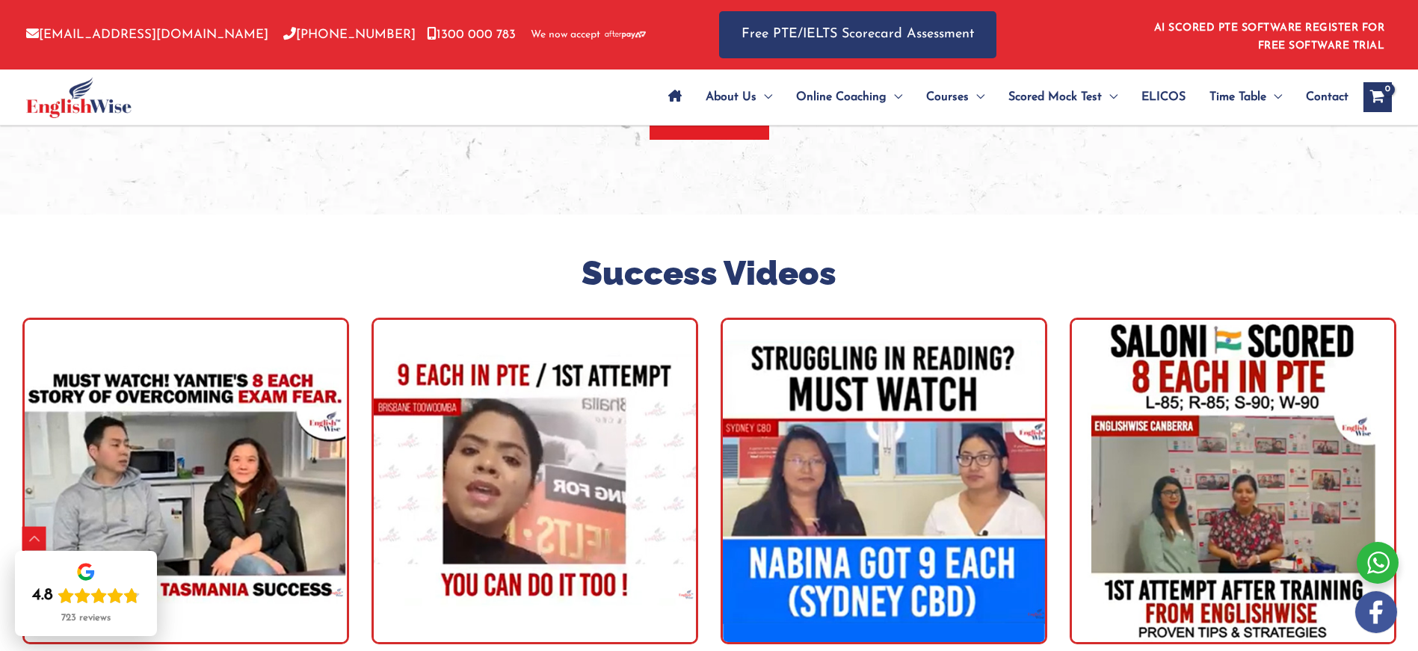
scroll to position [4204, 0]
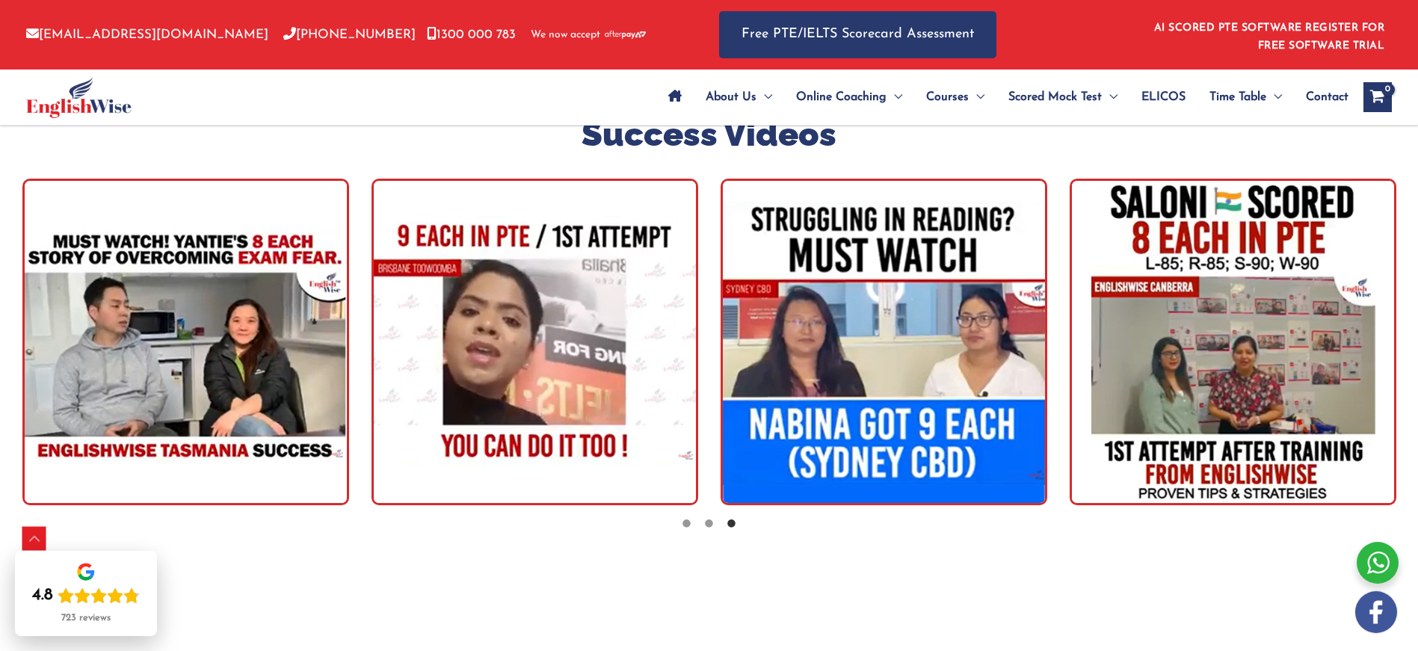
click at [520, 298] on img "tracker" at bounding box center [535, 342] width 327 height 327
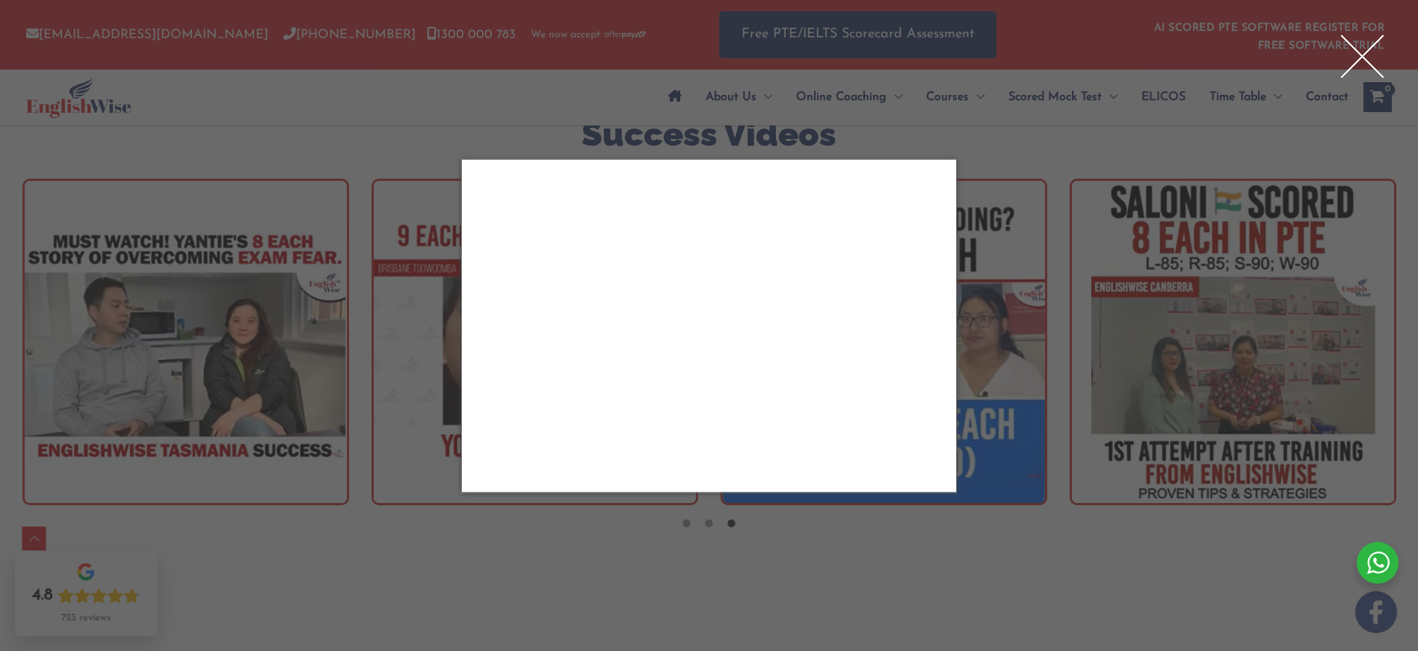
click at [1362, 52] on div "Close" at bounding box center [1363, 56] width 60 height 60
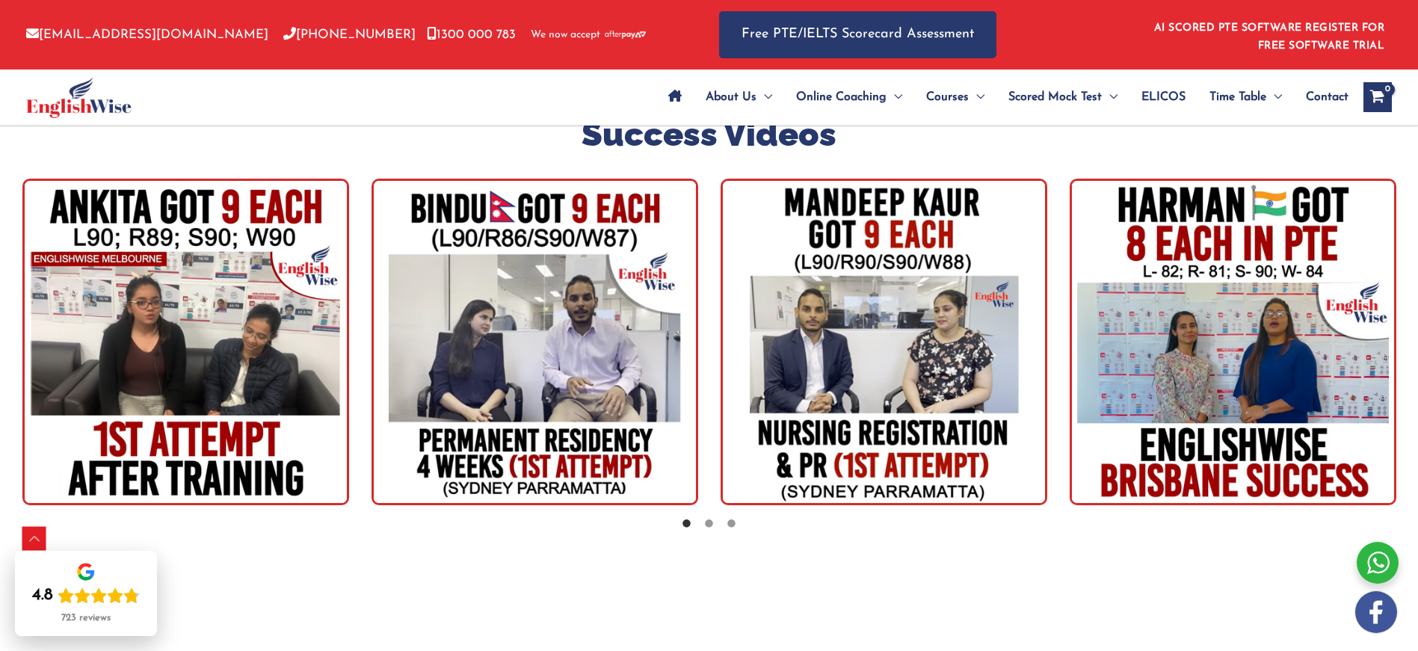
click at [522, 342] on img "tracker" at bounding box center [535, 342] width 327 height 327
click at [534, 326] on div "Close" at bounding box center [559, 475] width 1418 height 651
click at [570, 280] on img "tracker" at bounding box center [535, 342] width 327 height 327
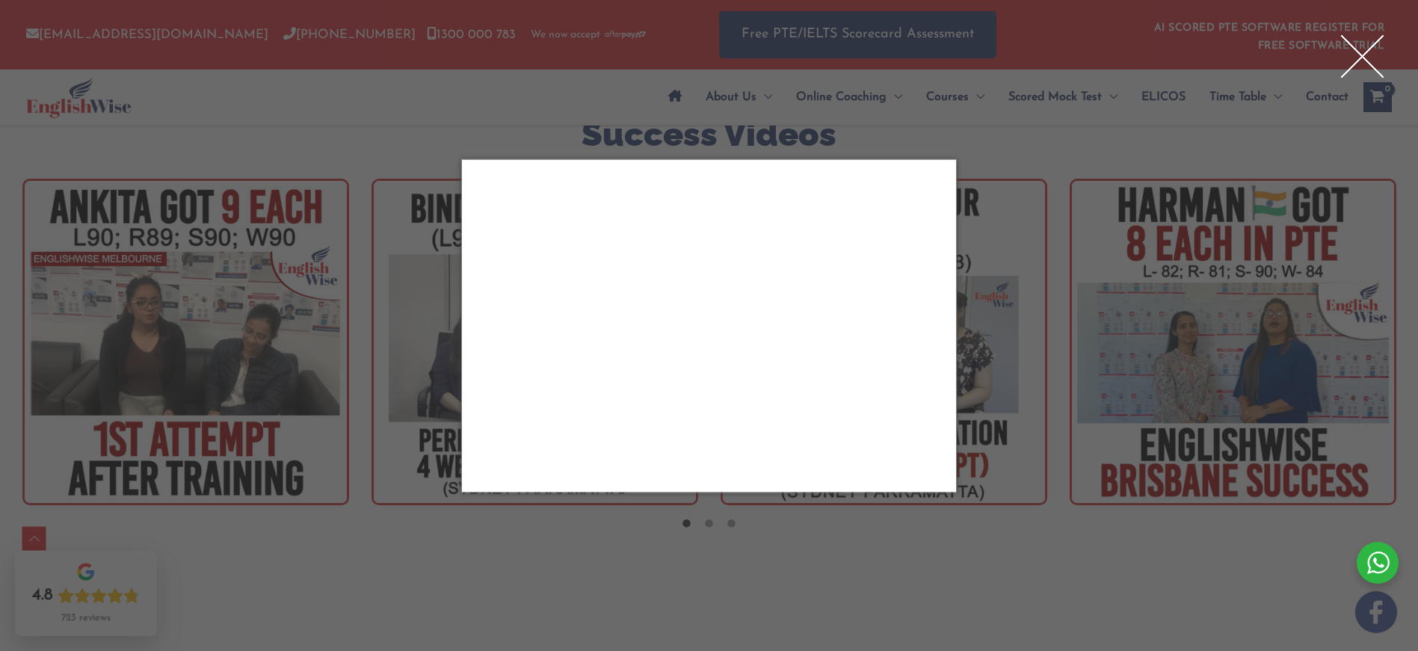
click at [1376, 49] on div "Close" at bounding box center [1363, 56] width 60 height 60
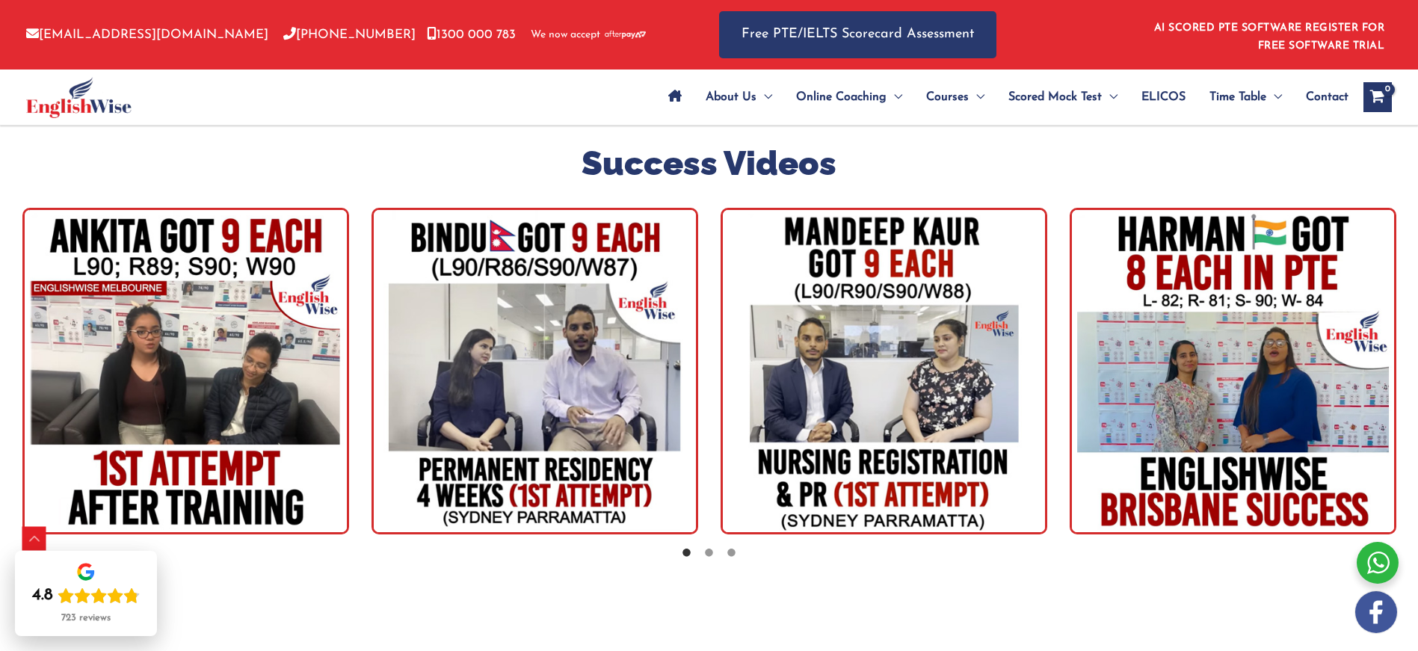
scroll to position [4095, 0]
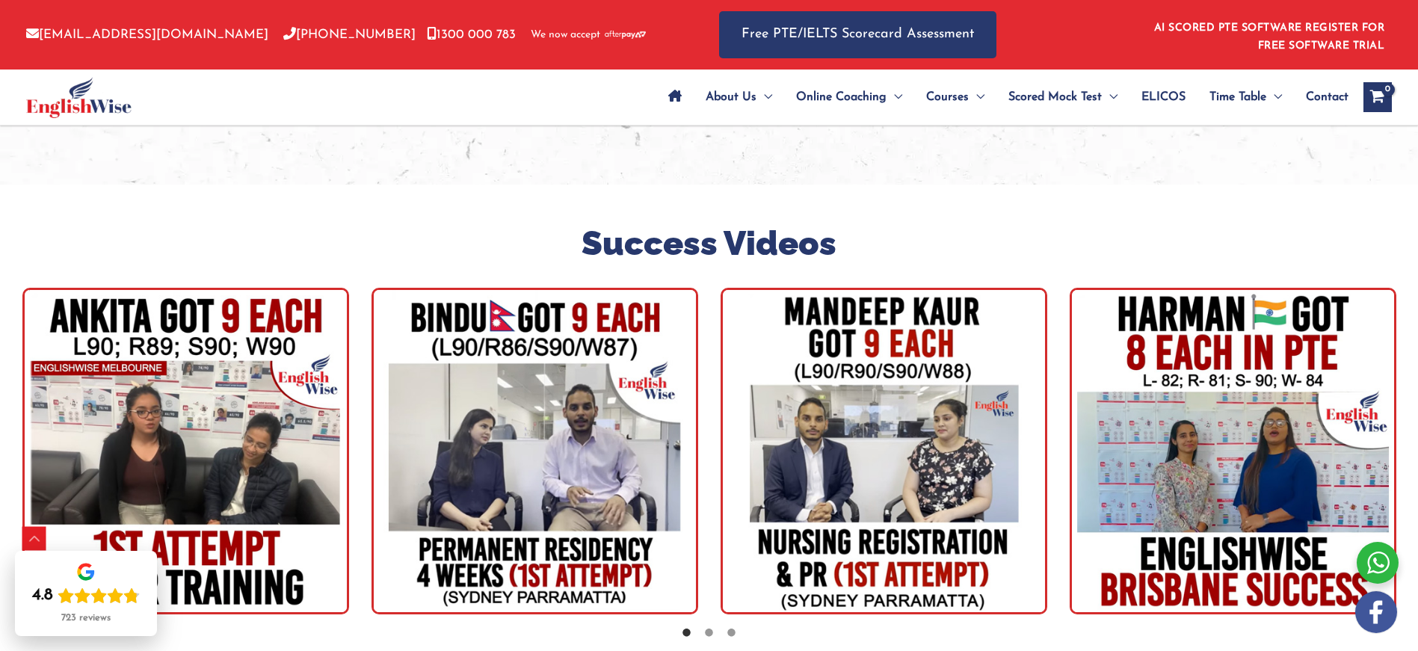
click at [614, 375] on img "tracker" at bounding box center [535, 451] width 327 height 327
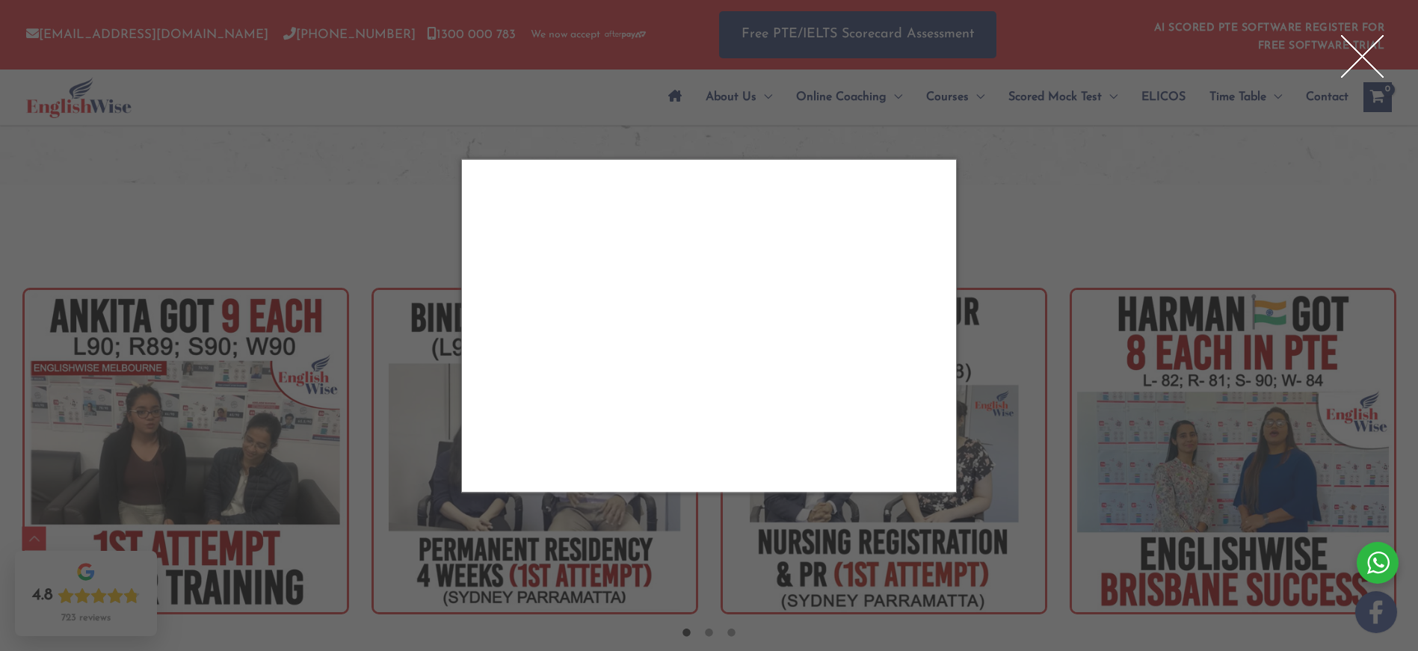
click at [1350, 54] on div "Close" at bounding box center [1363, 56] width 60 height 60
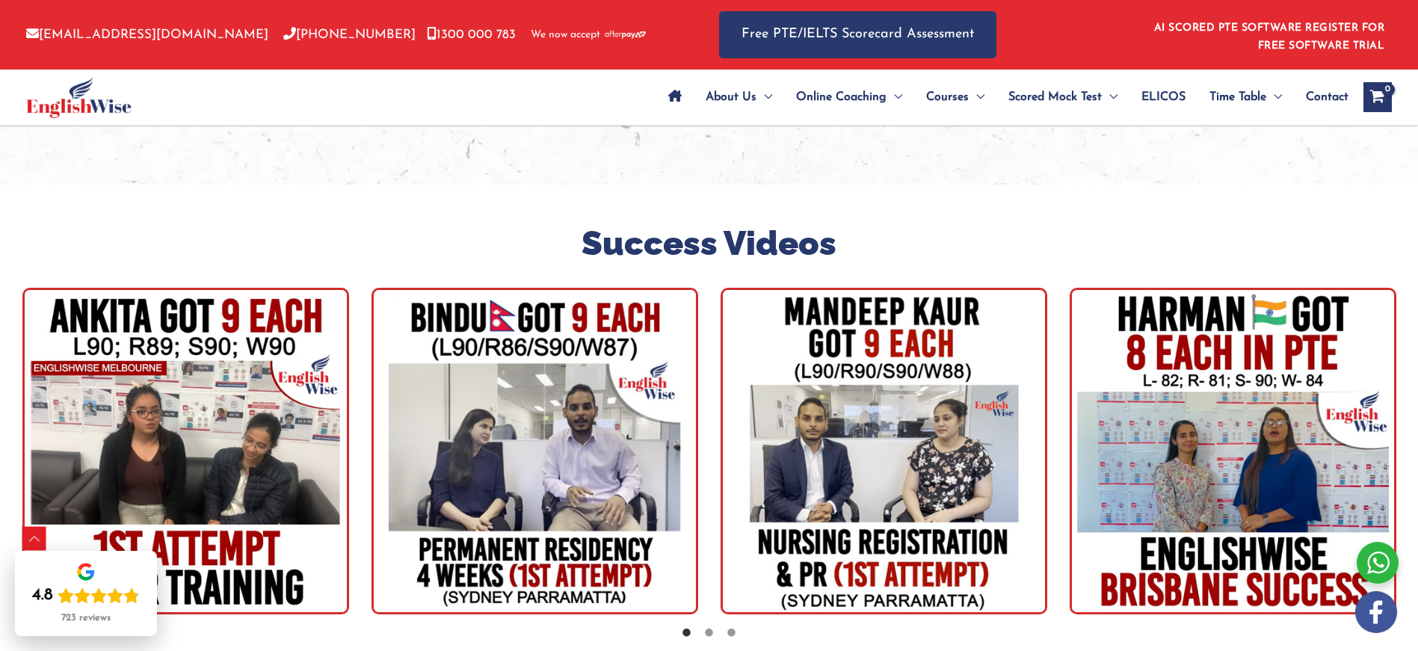
click at [798, 424] on img "tracker" at bounding box center [884, 451] width 327 height 327
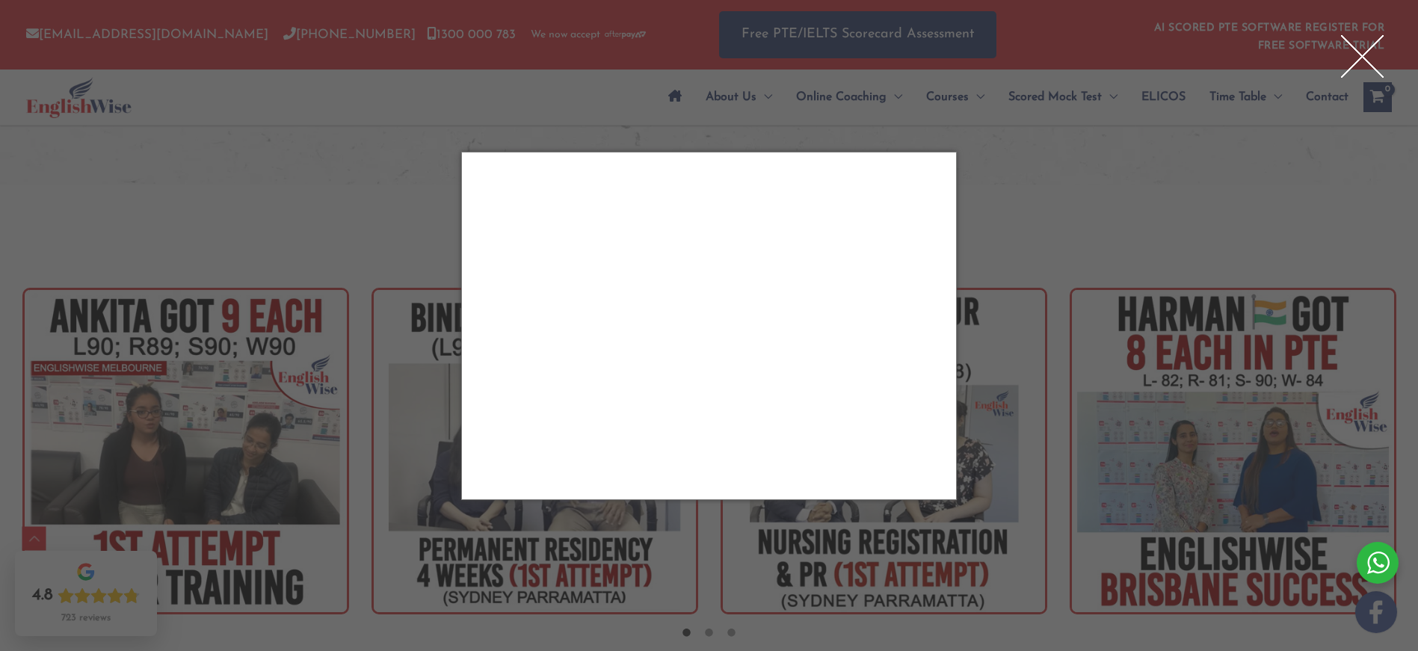
click at [1354, 45] on div "Close" at bounding box center [1363, 56] width 60 height 60
